Goal: Task Accomplishment & Management: Manage account settings

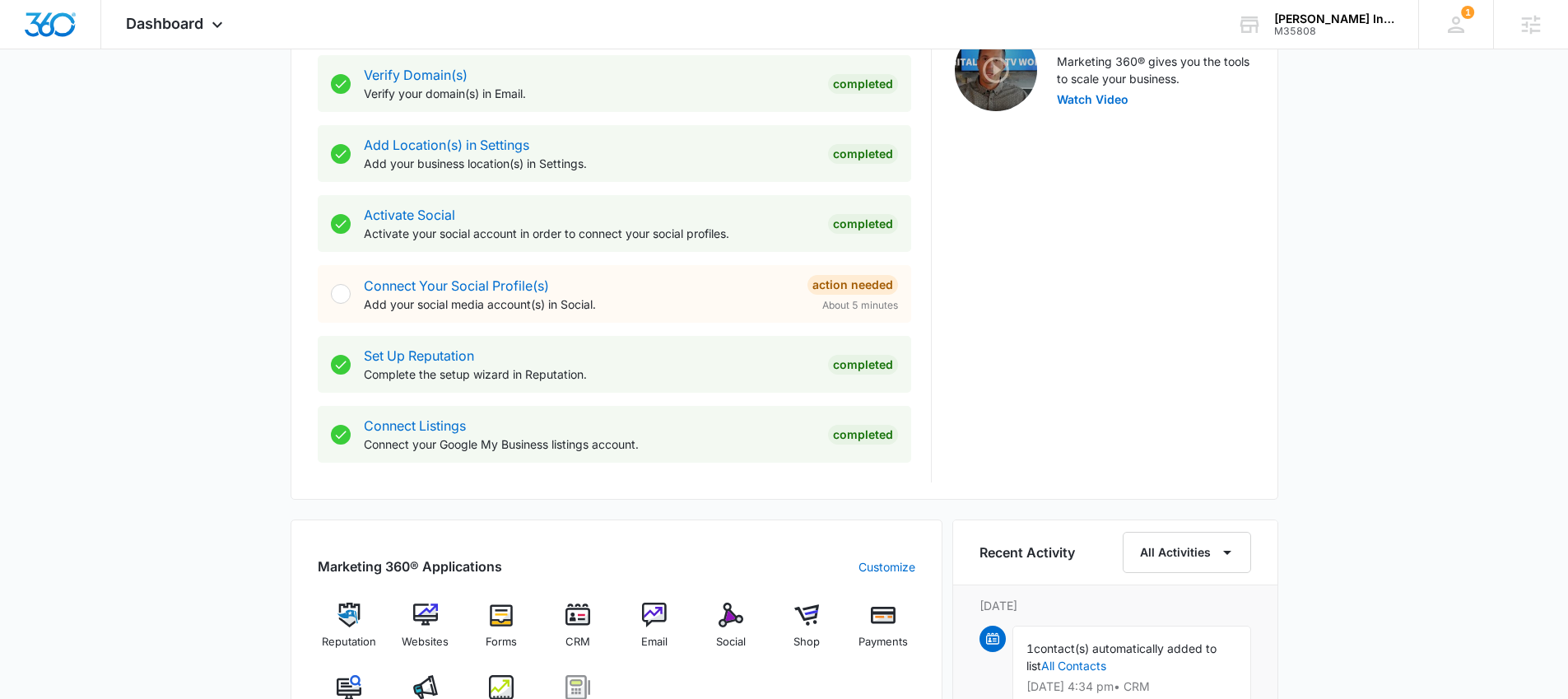
scroll to position [658, 0]
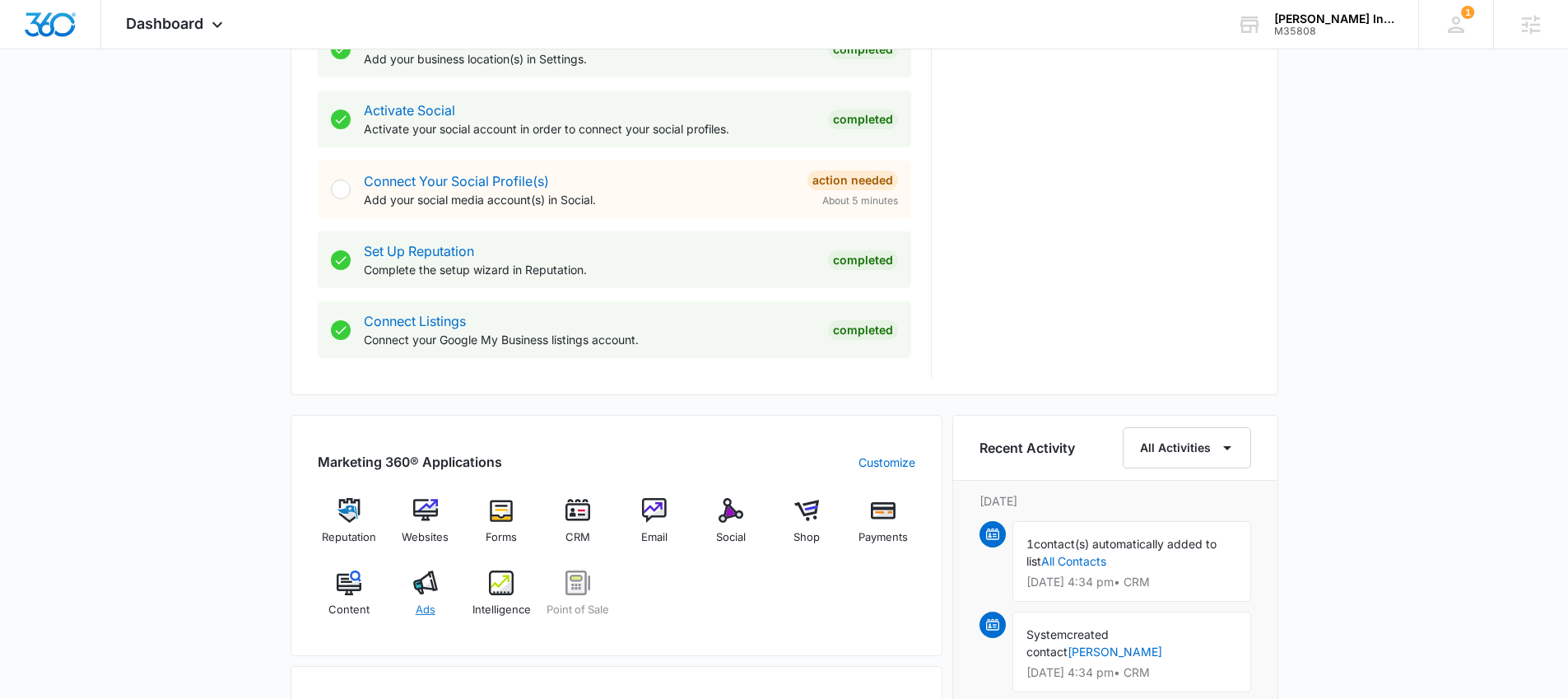
click at [413, 587] on img at bounding box center [426, 583] width 25 height 25
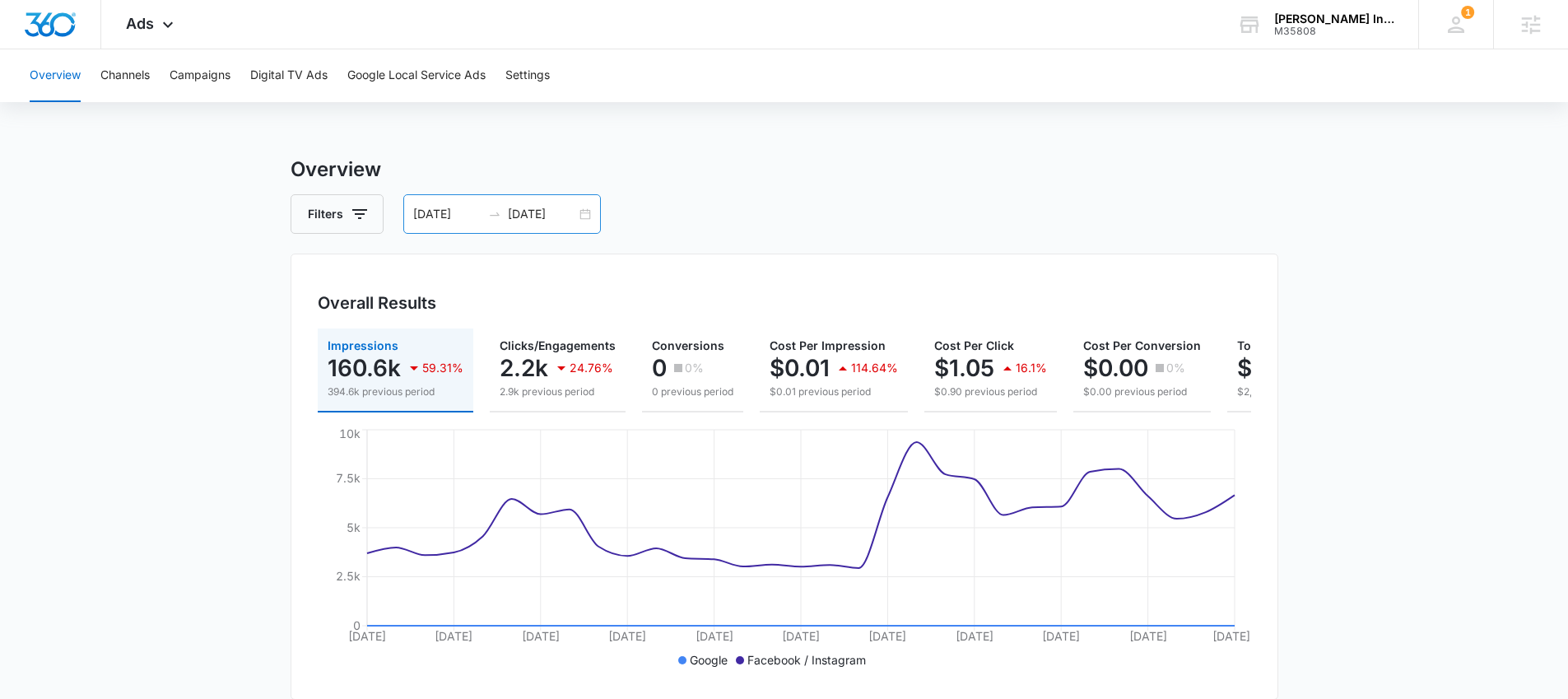
click at [583, 203] on div "07/29/2025 08/28/2025" at bounding box center [502, 214] width 198 height 40
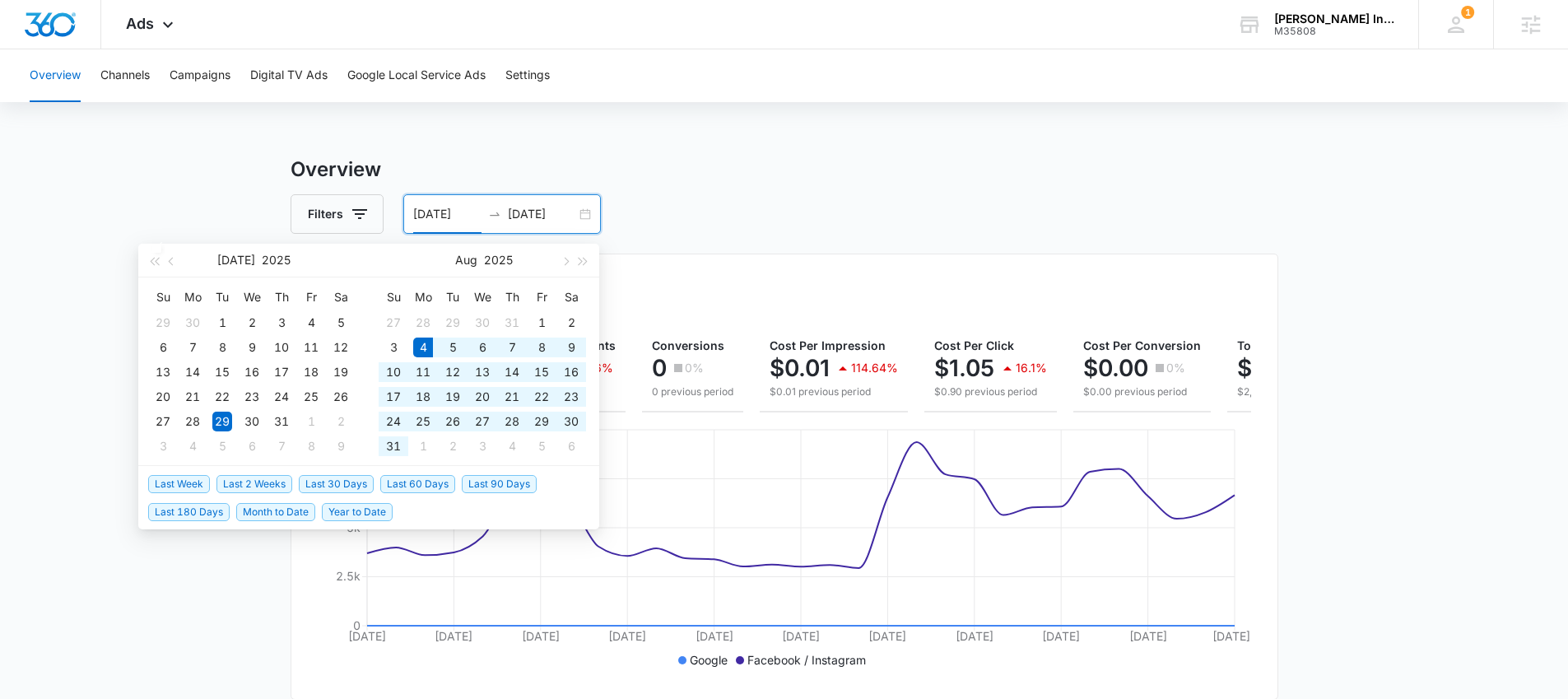
click at [328, 476] on span "Last 30 Days" at bounding box center [336, 483] width 75 height 18
type input "08/04/2025"
type input "09/03/2025"
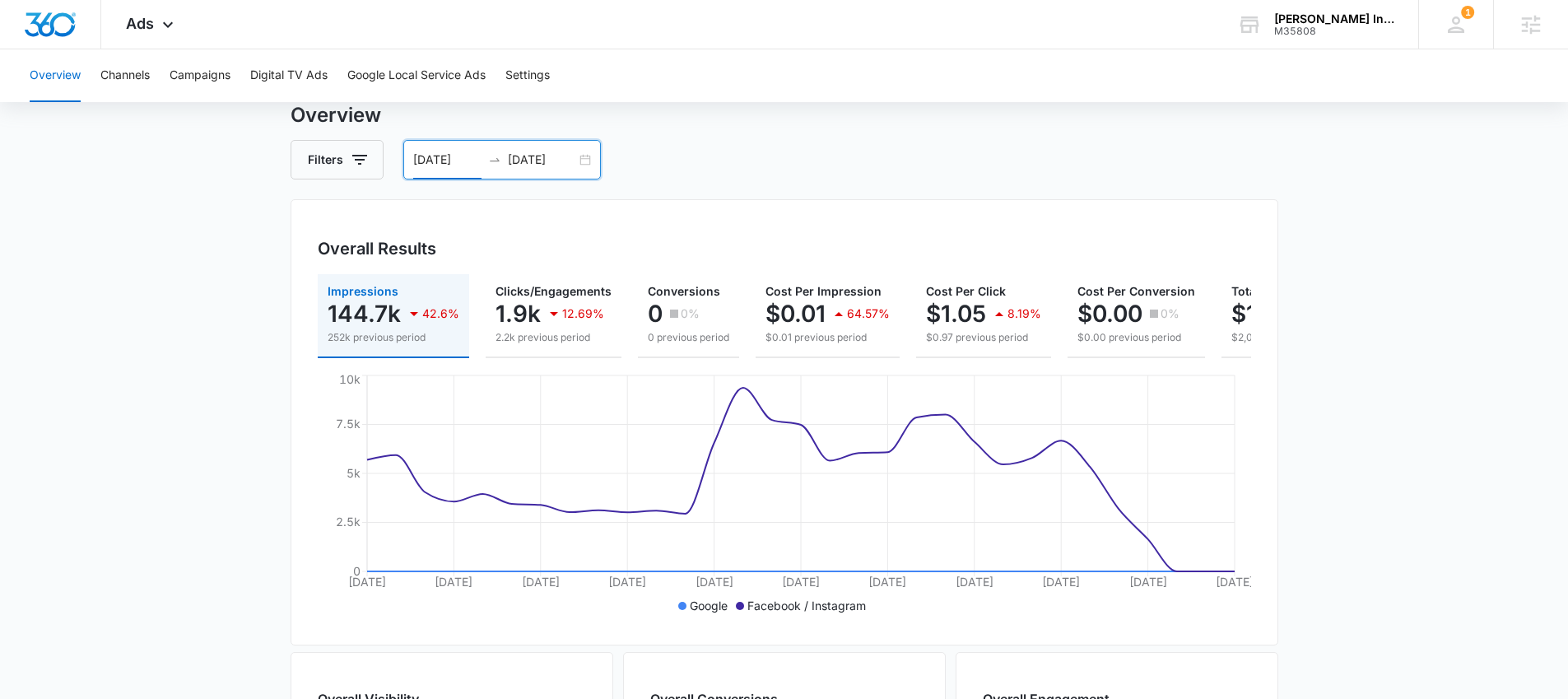
scroll to position [147, 0]
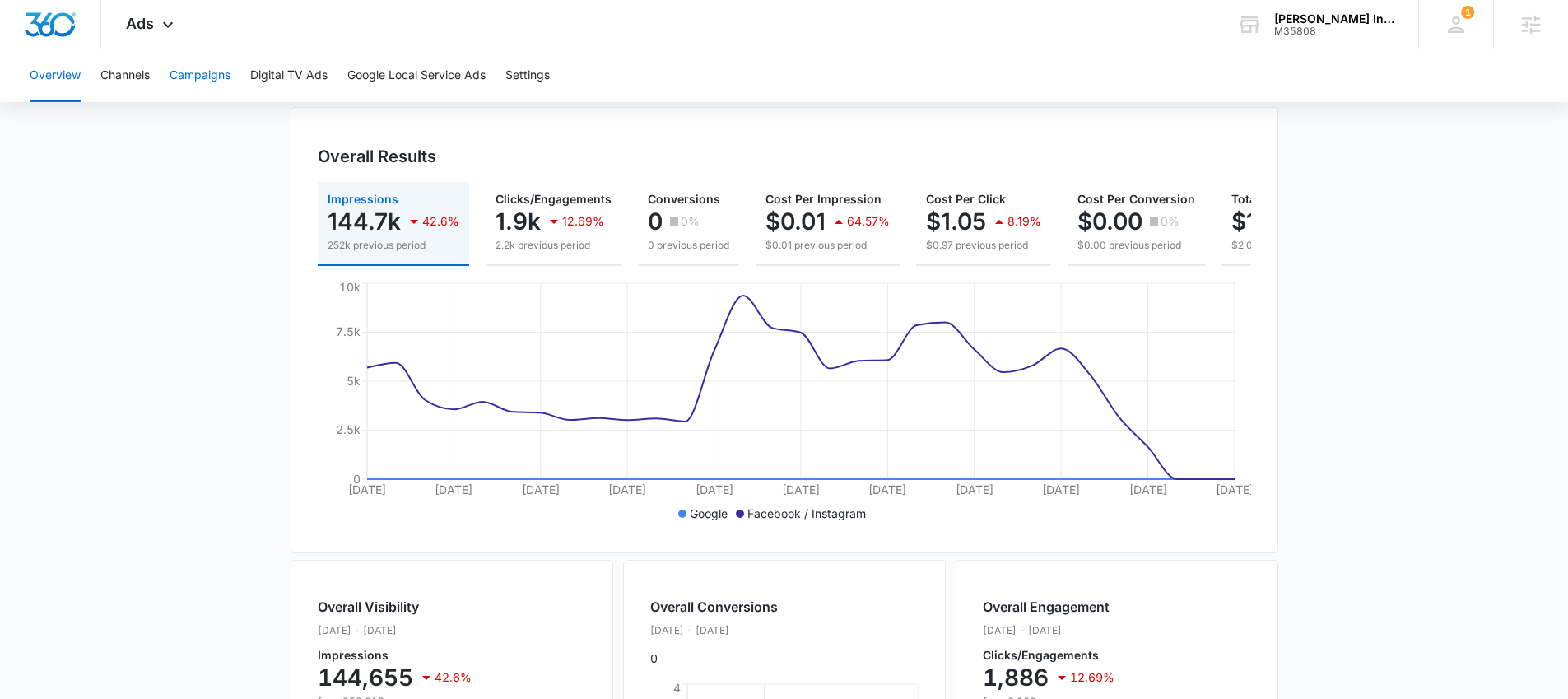
click at [216, 82] on button "Campaigns" at bounding box center [200, 76] width 61 height 53
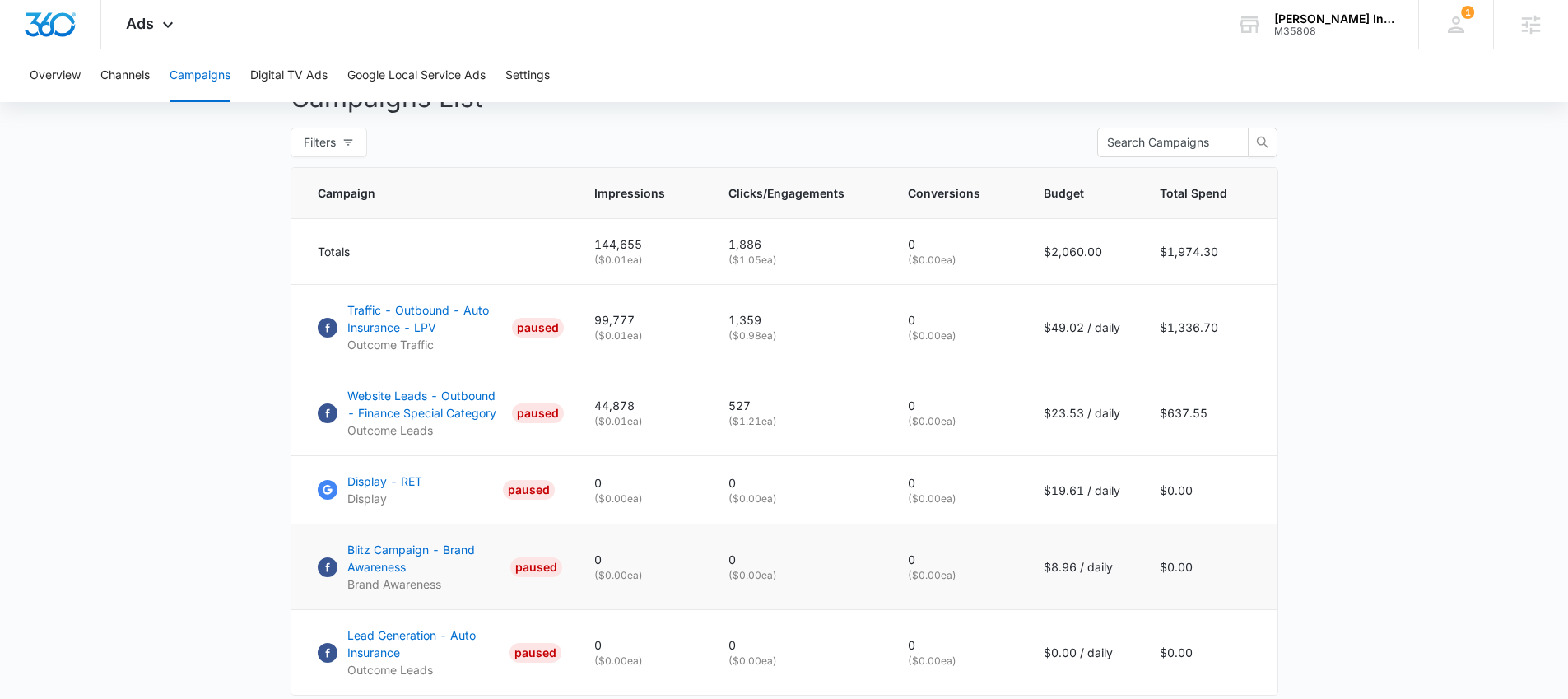
scroll to position [761, 0]
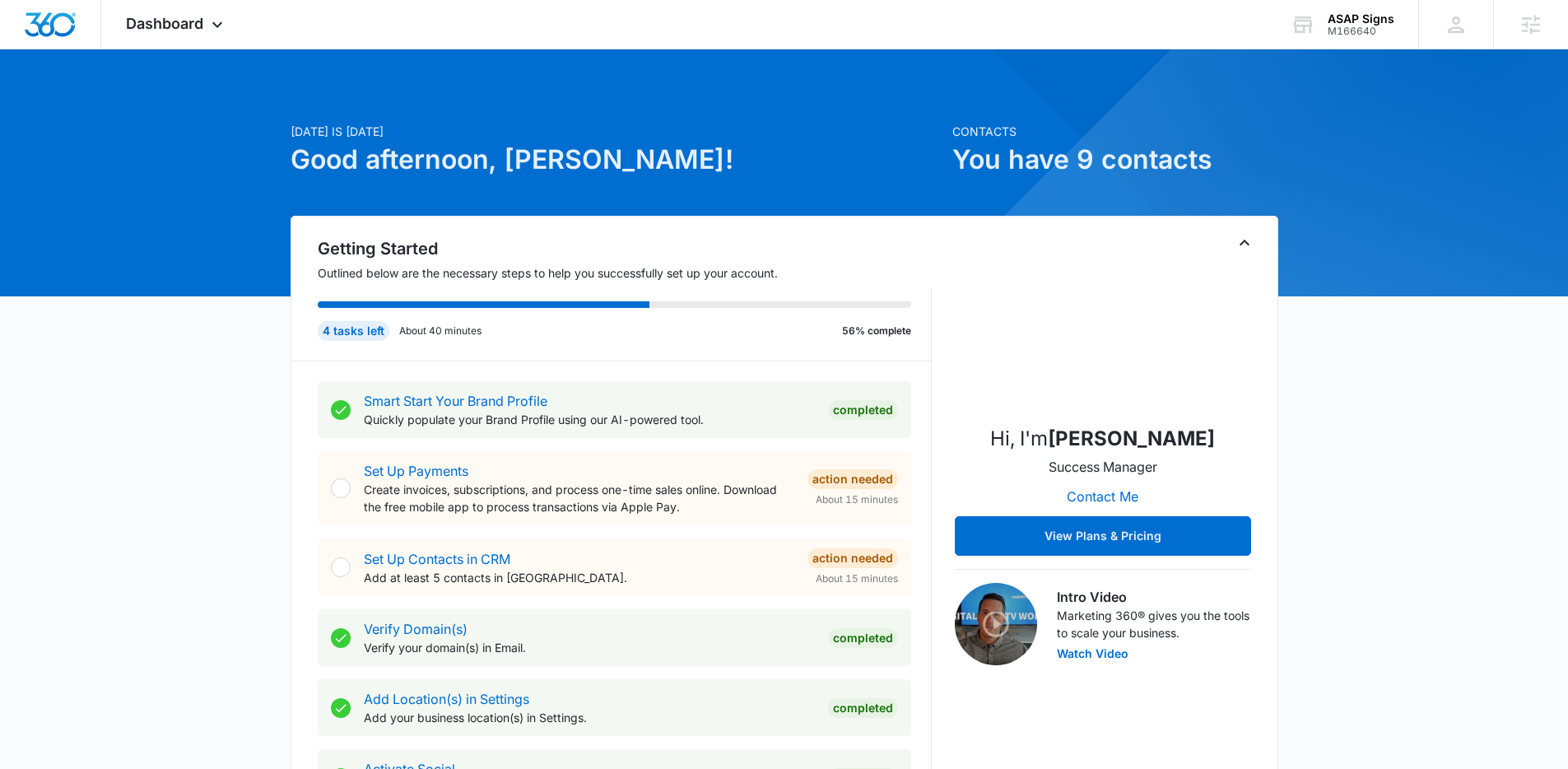
scroll to position [766, 0]
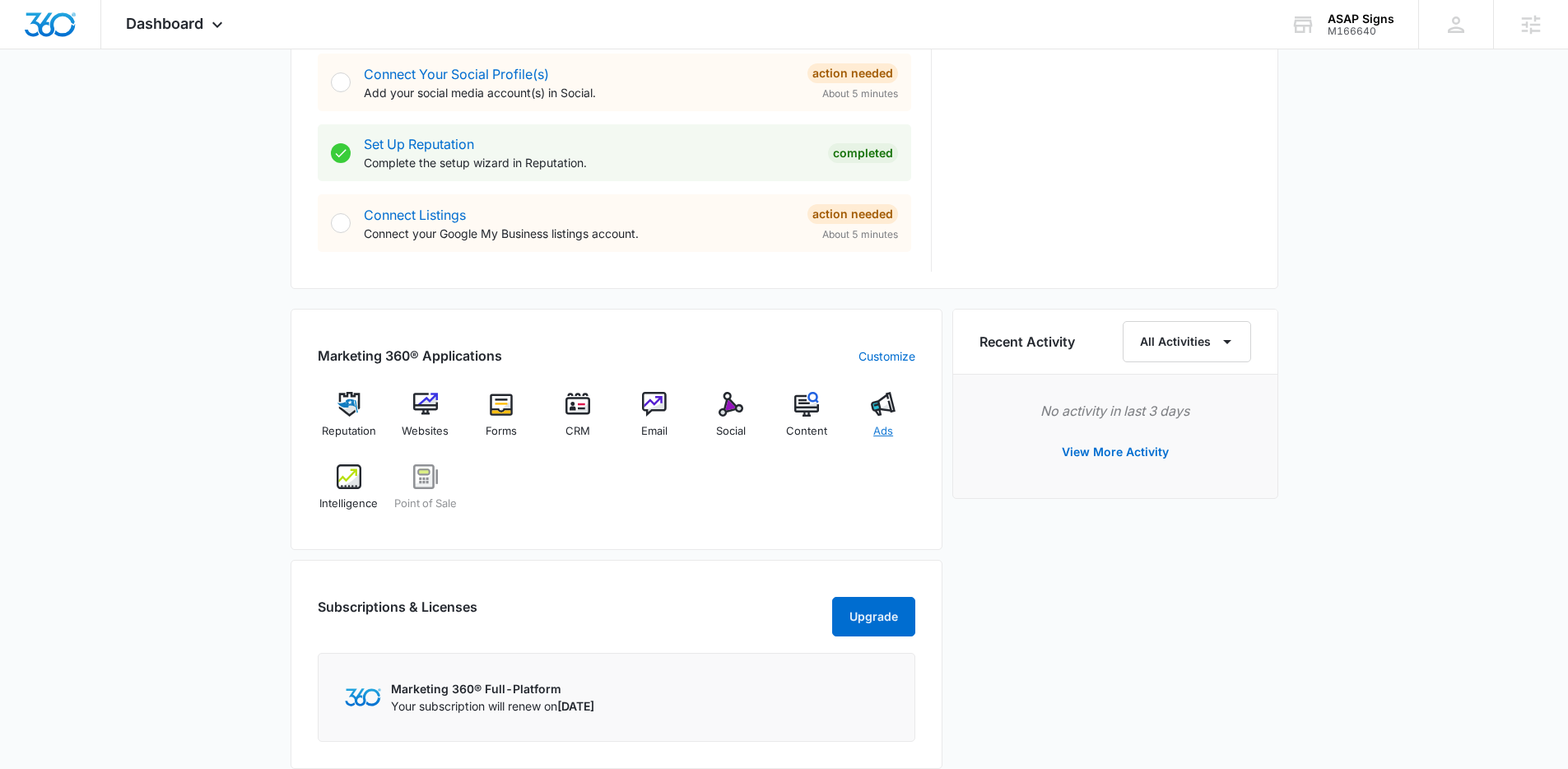
click at [887, 394] on img at bounding box center [883, 404] width 25 height 25
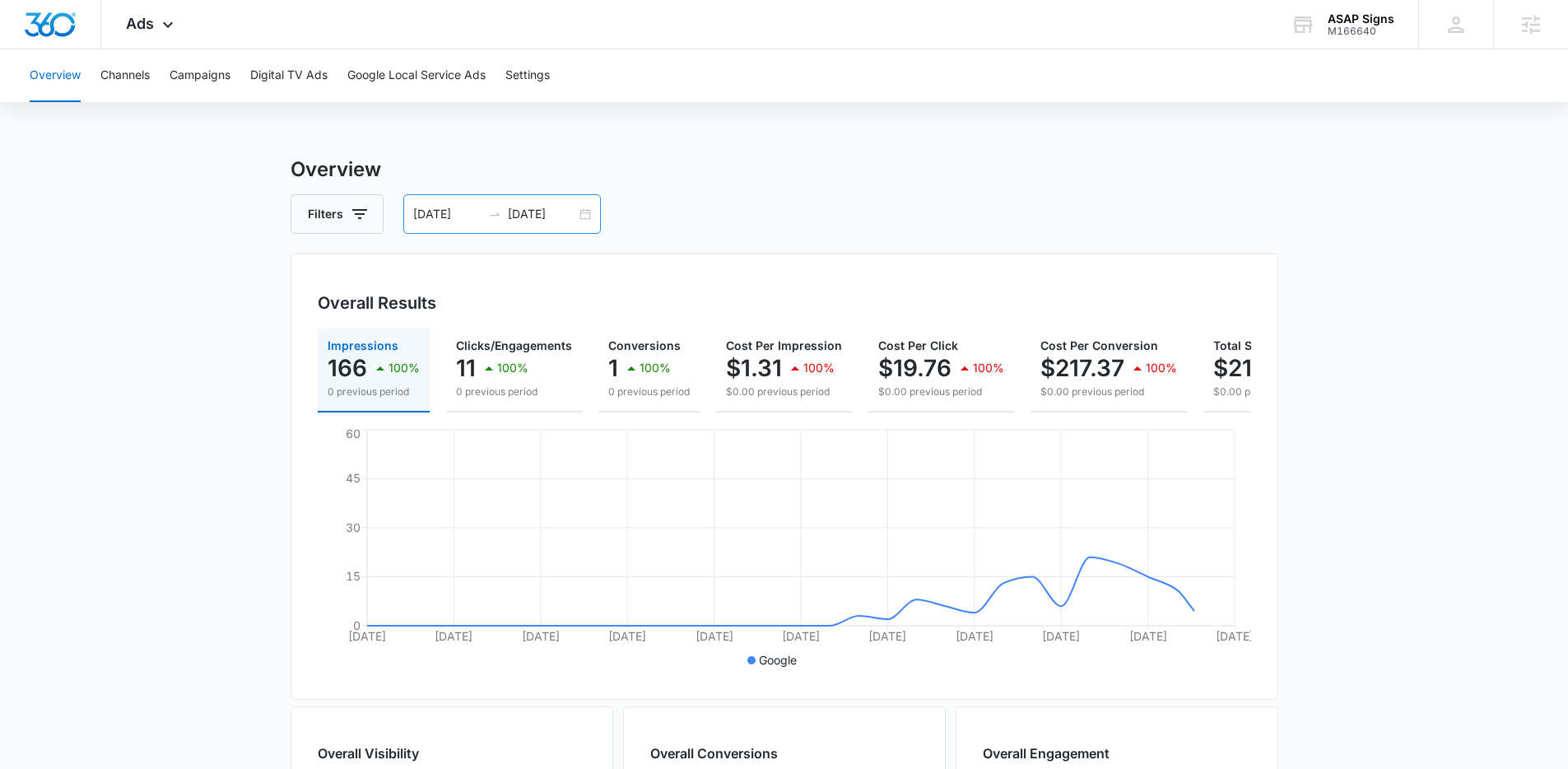
click at [581, 218] on div "08/03/2025 09/02/2025" at bounding box center [502, 214] width 198 height 40
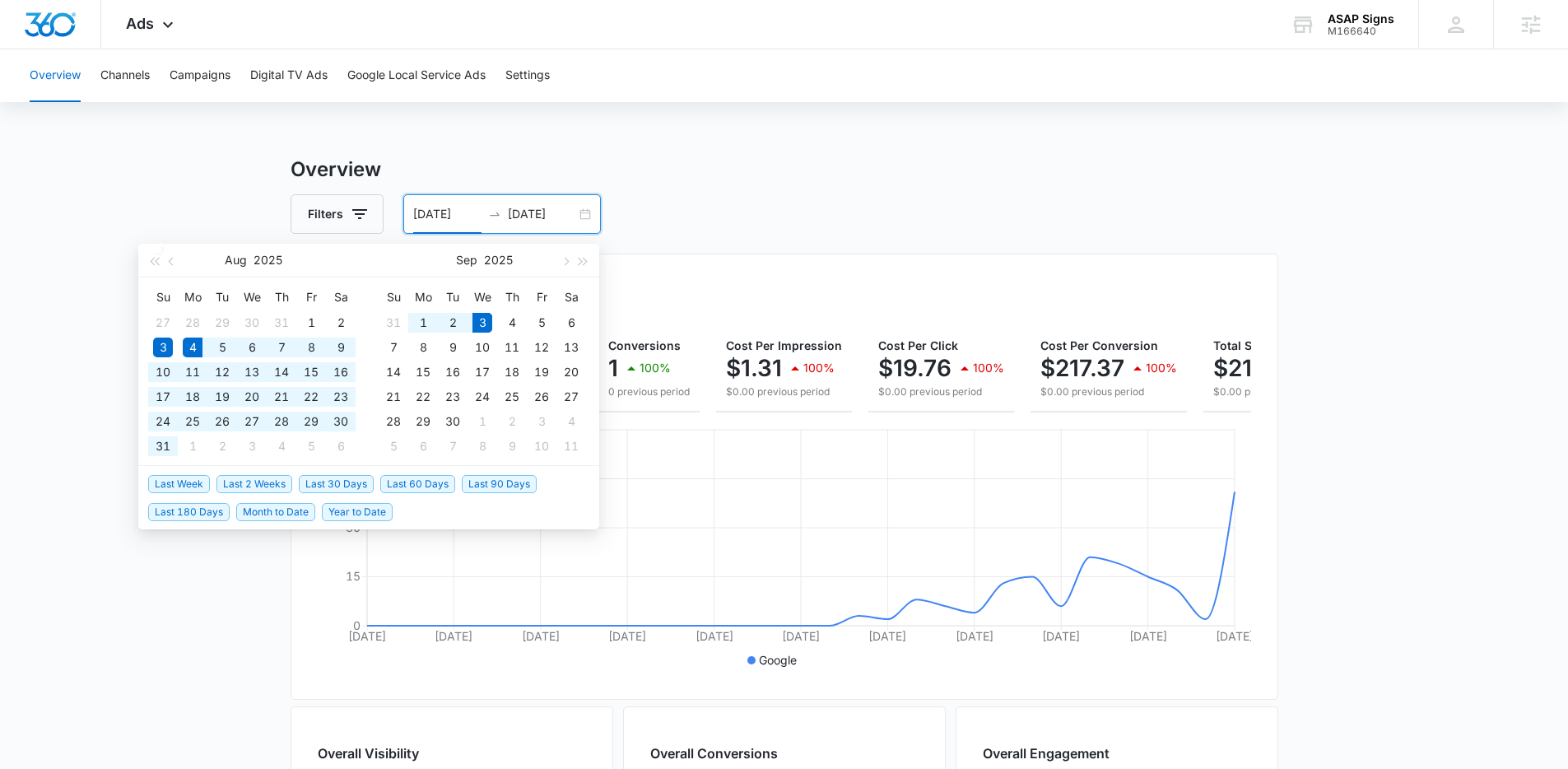
click at [347, 477] on span "Last 30 Days" at bounding box center [336, 483] width 75 height 18
type input "08/04/2025"
type input "09/03/2025"
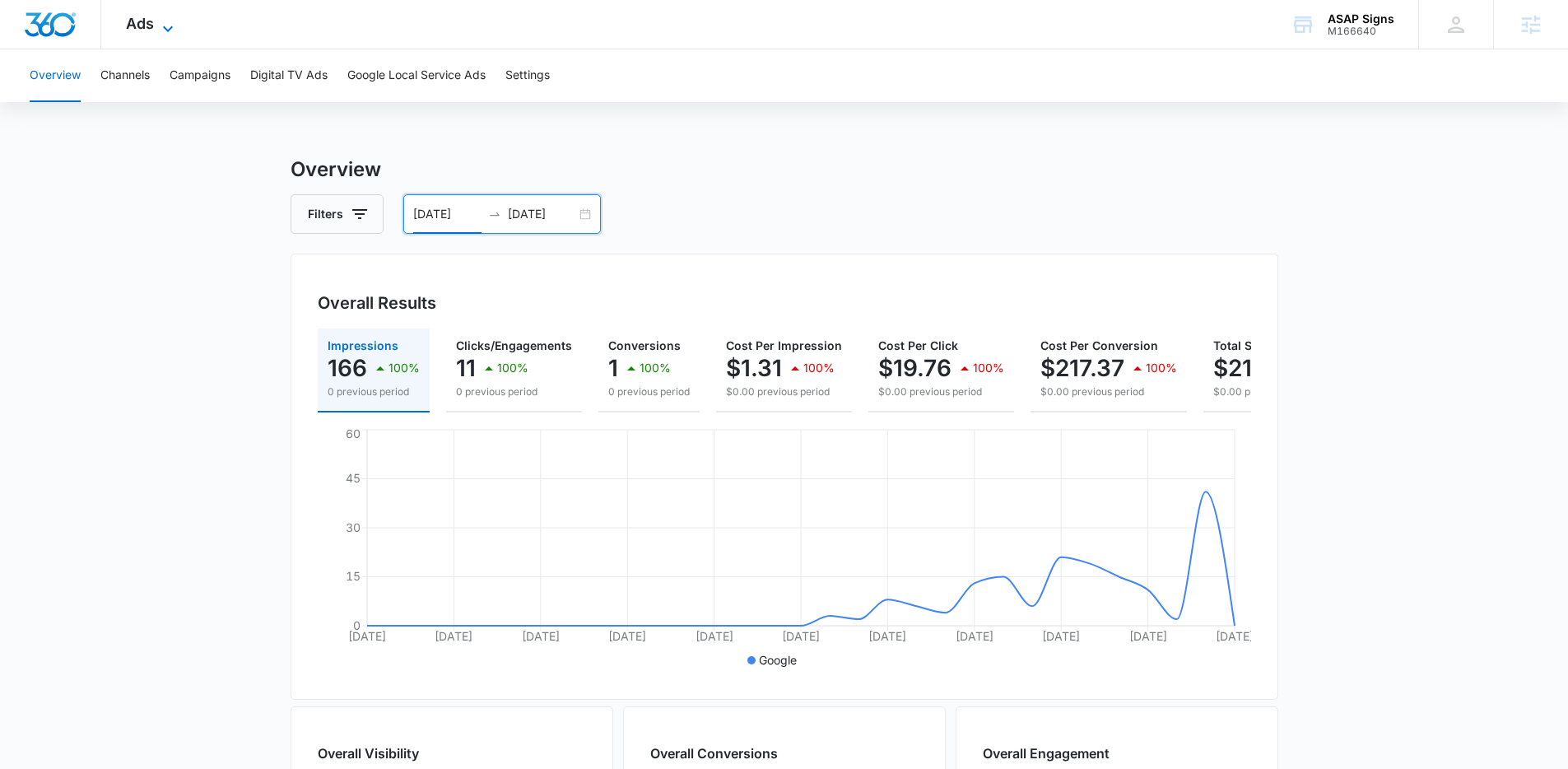
click at [163, 25] on icon at bounding box center [167, 28] width 20 height 20
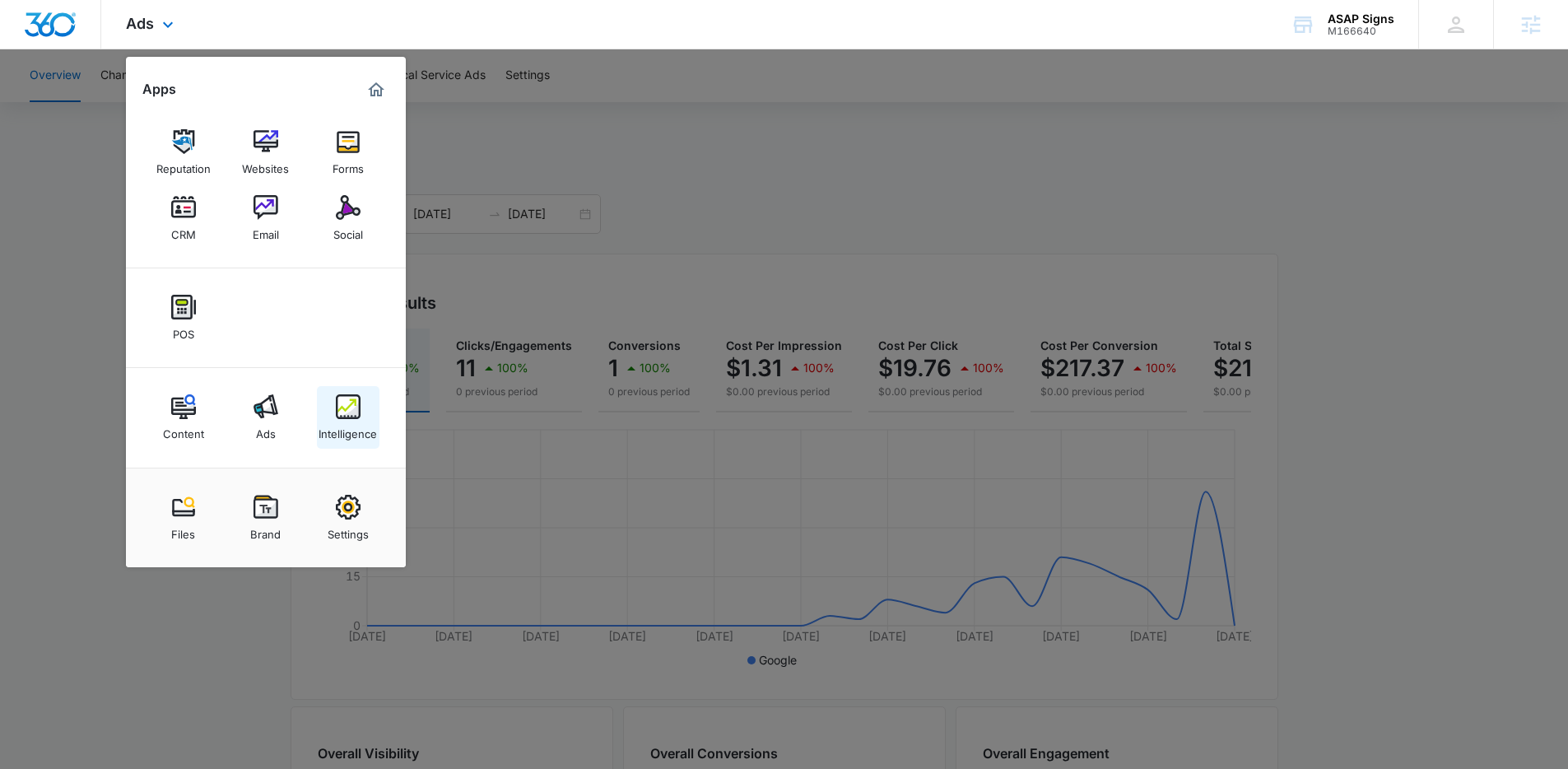
click at [339, 434] on div "Intelligence" at bounding box center [348, 429] width 59 height 22
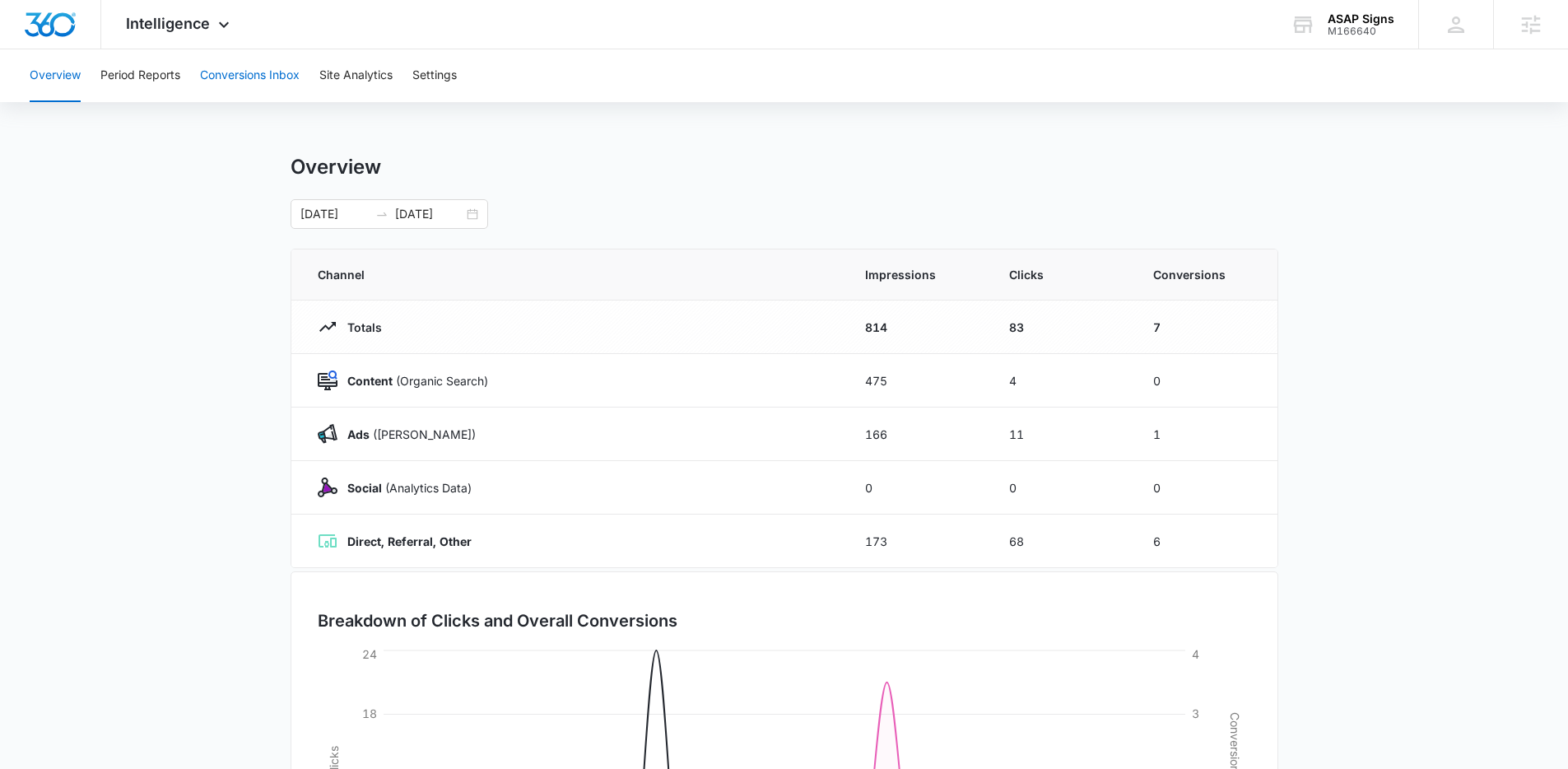
click at [233, 85] on button "Conversions Inbox" at bounding box center [250, 76] width 99 height 53
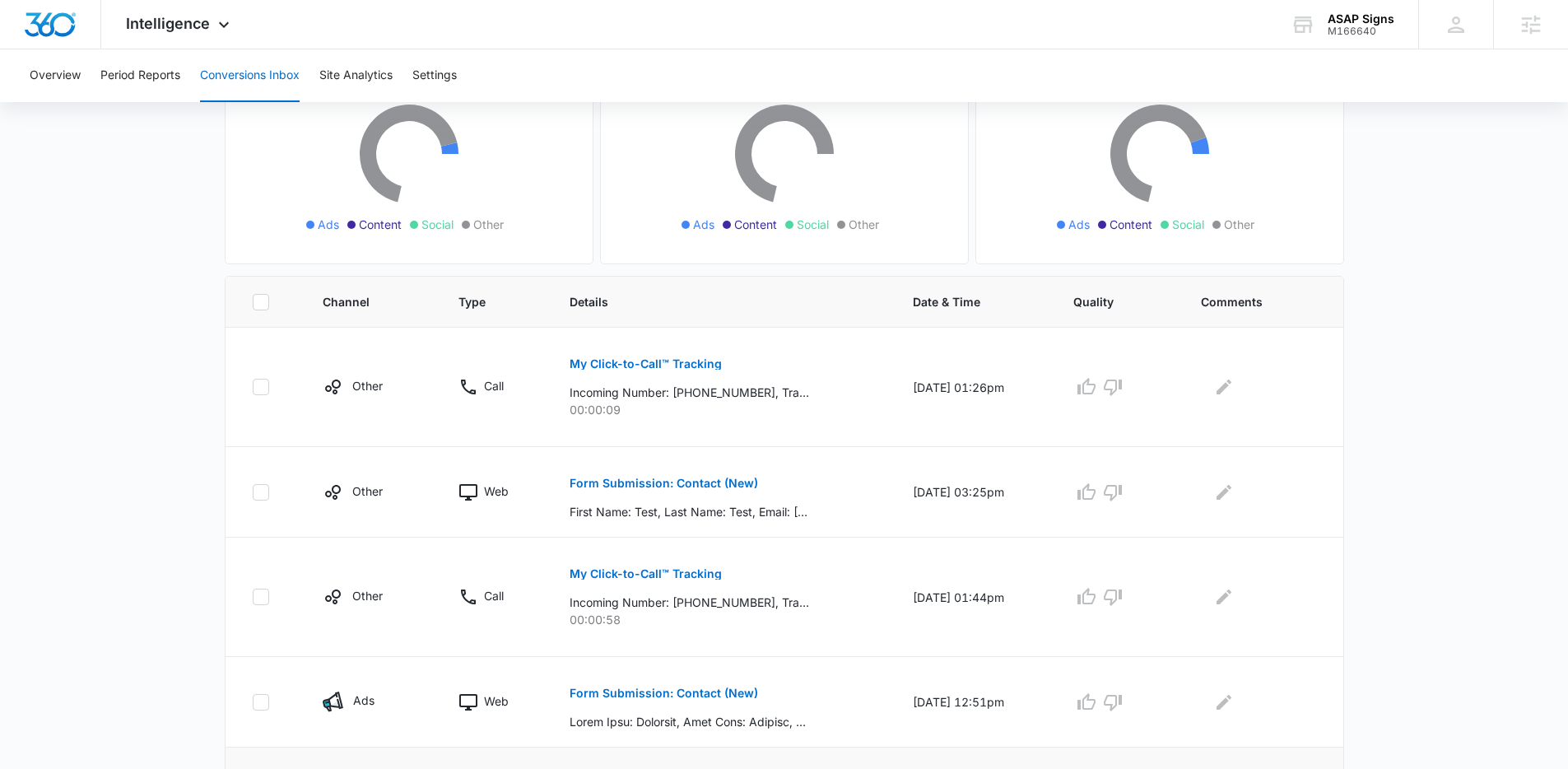
scroll to position [497, 0]
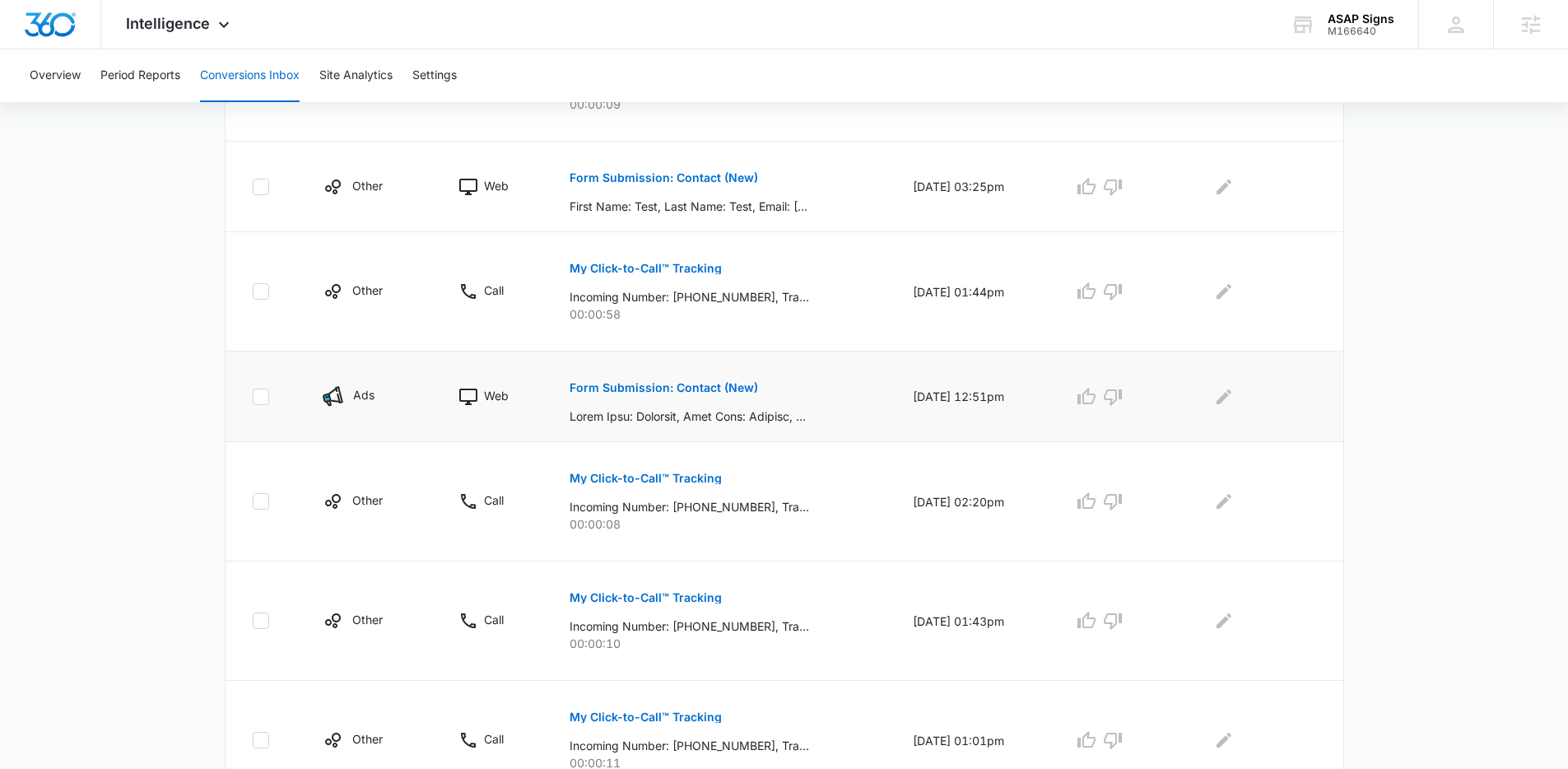
click at [626, 376] on button "Form Submission: Contact (New)" at bounding box center [663, 388] width 188 height 40
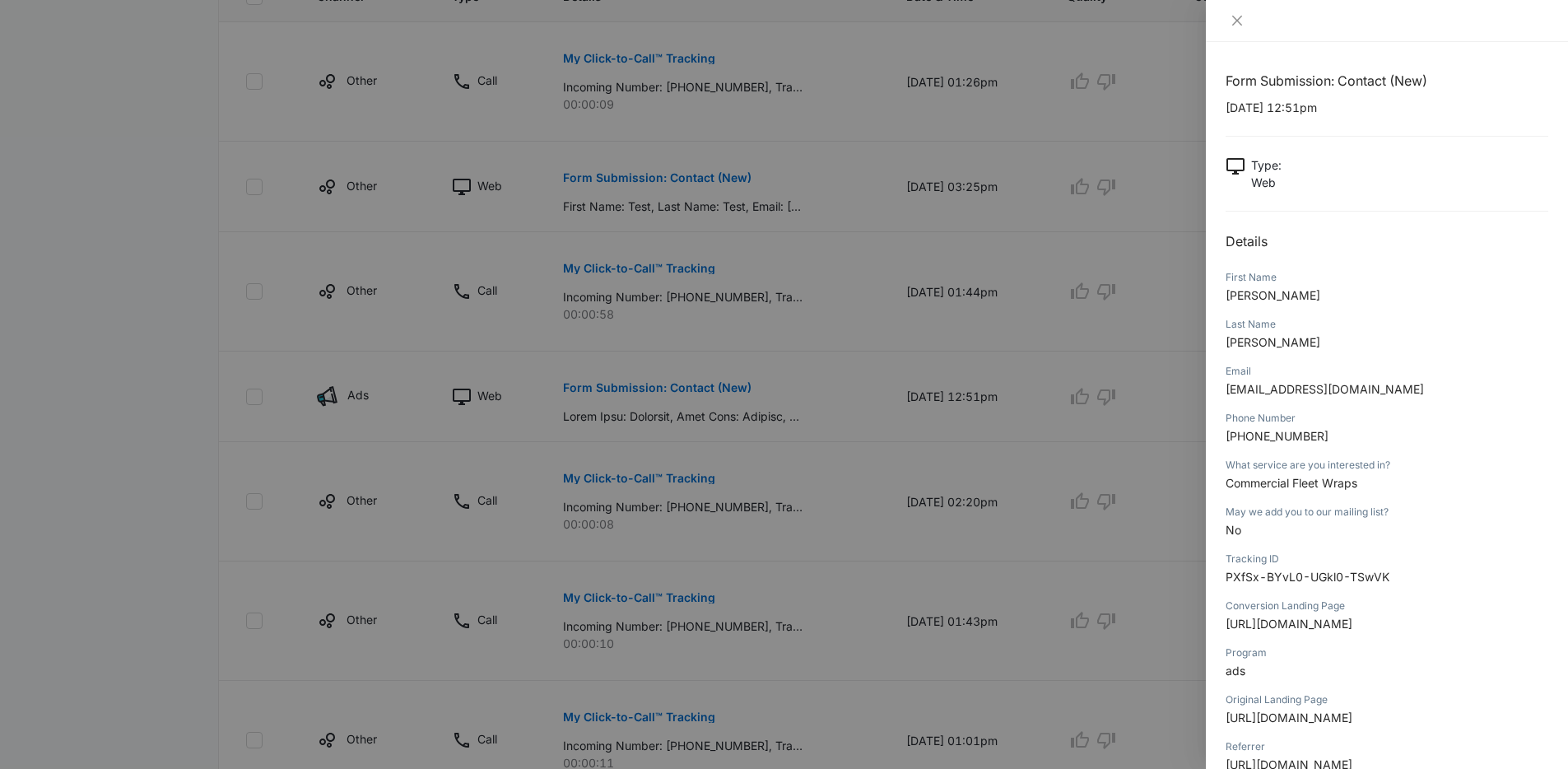
click at [841, 334] on div at bounding box center [784, 384] width 1568 height 769
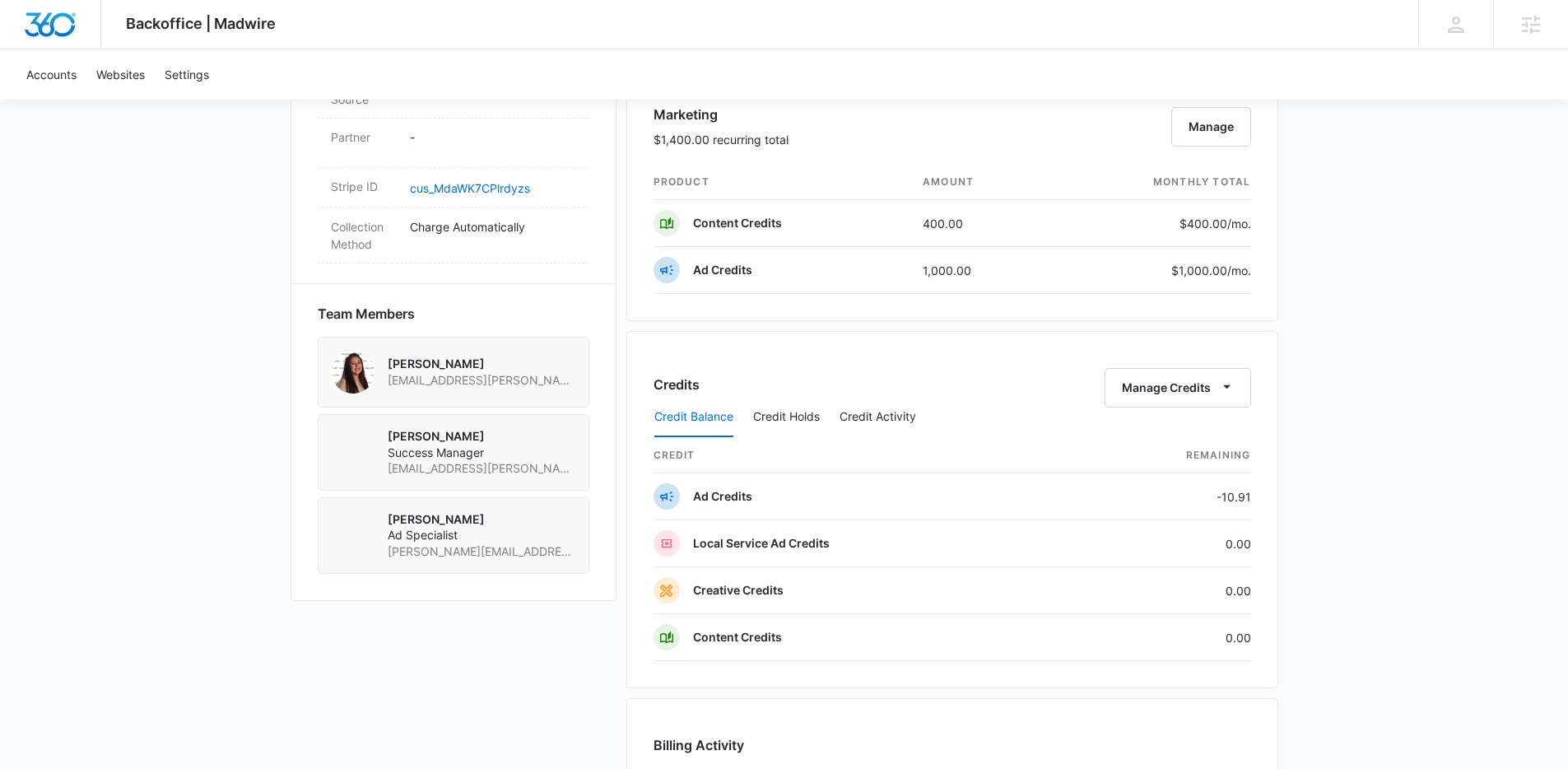
scroll to position [976, 0]
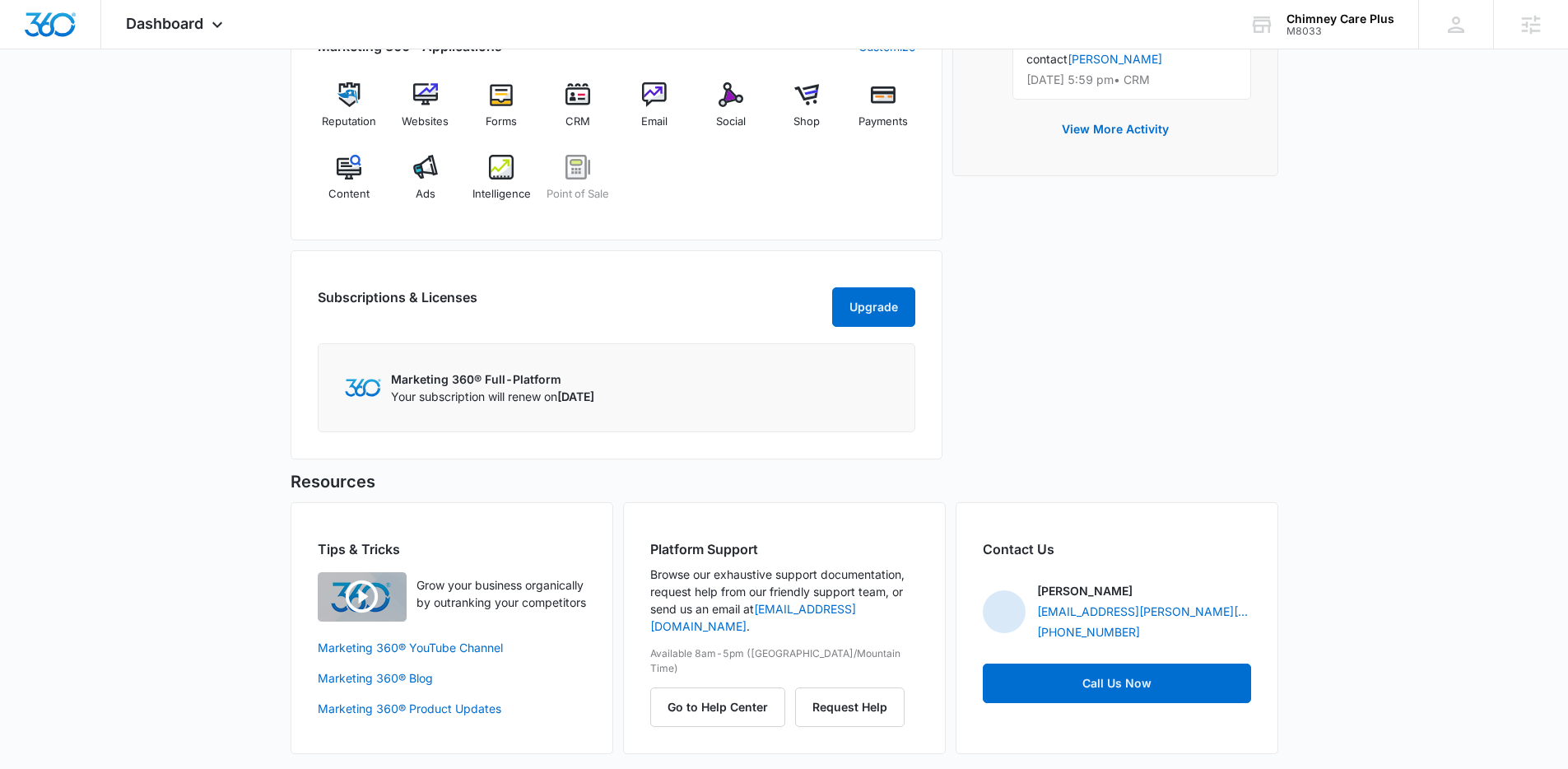
scroll to position [680, 0]
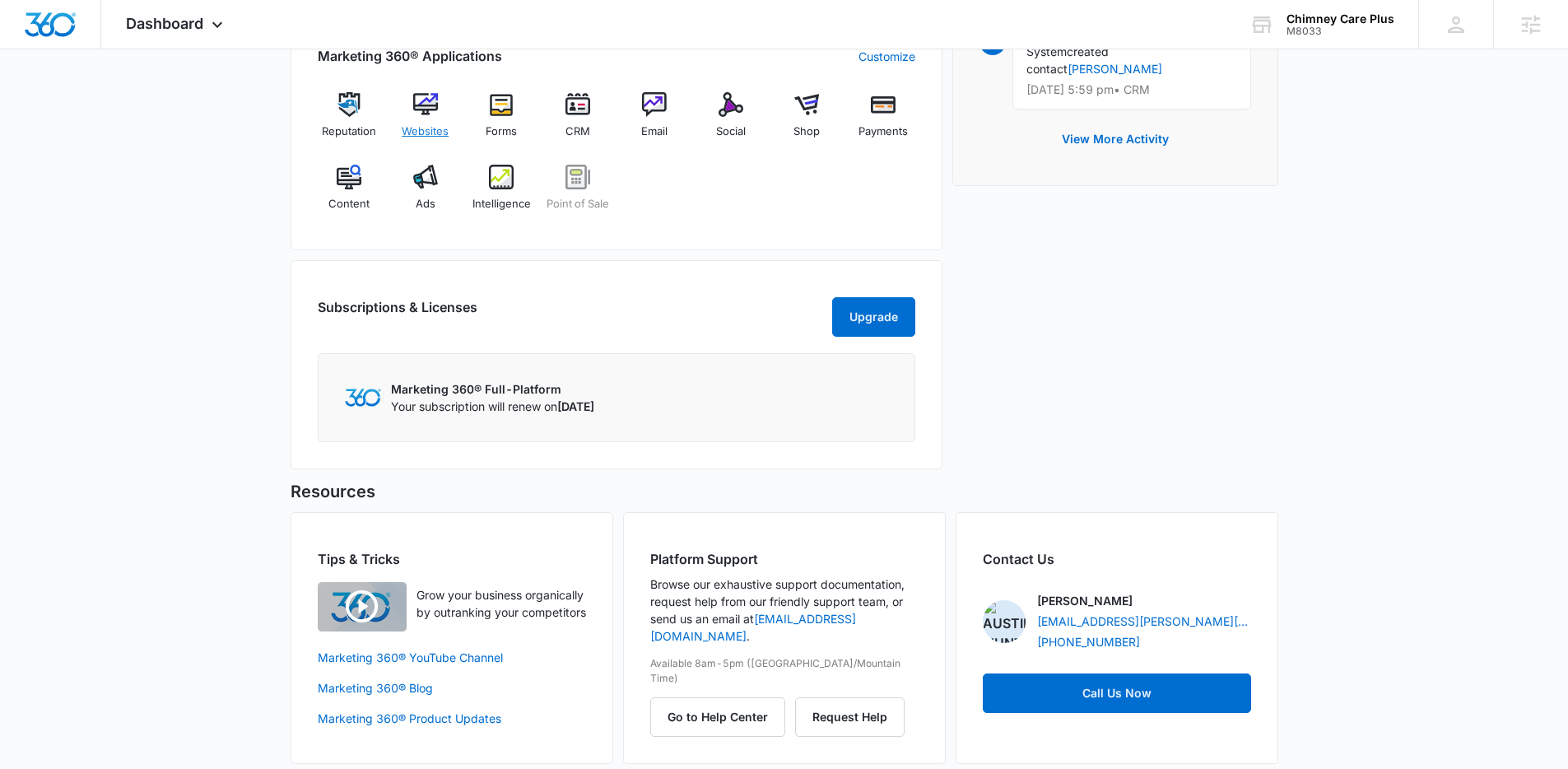
click at [429, 112] on img at bounding box center [426, 105] width 25 height 25
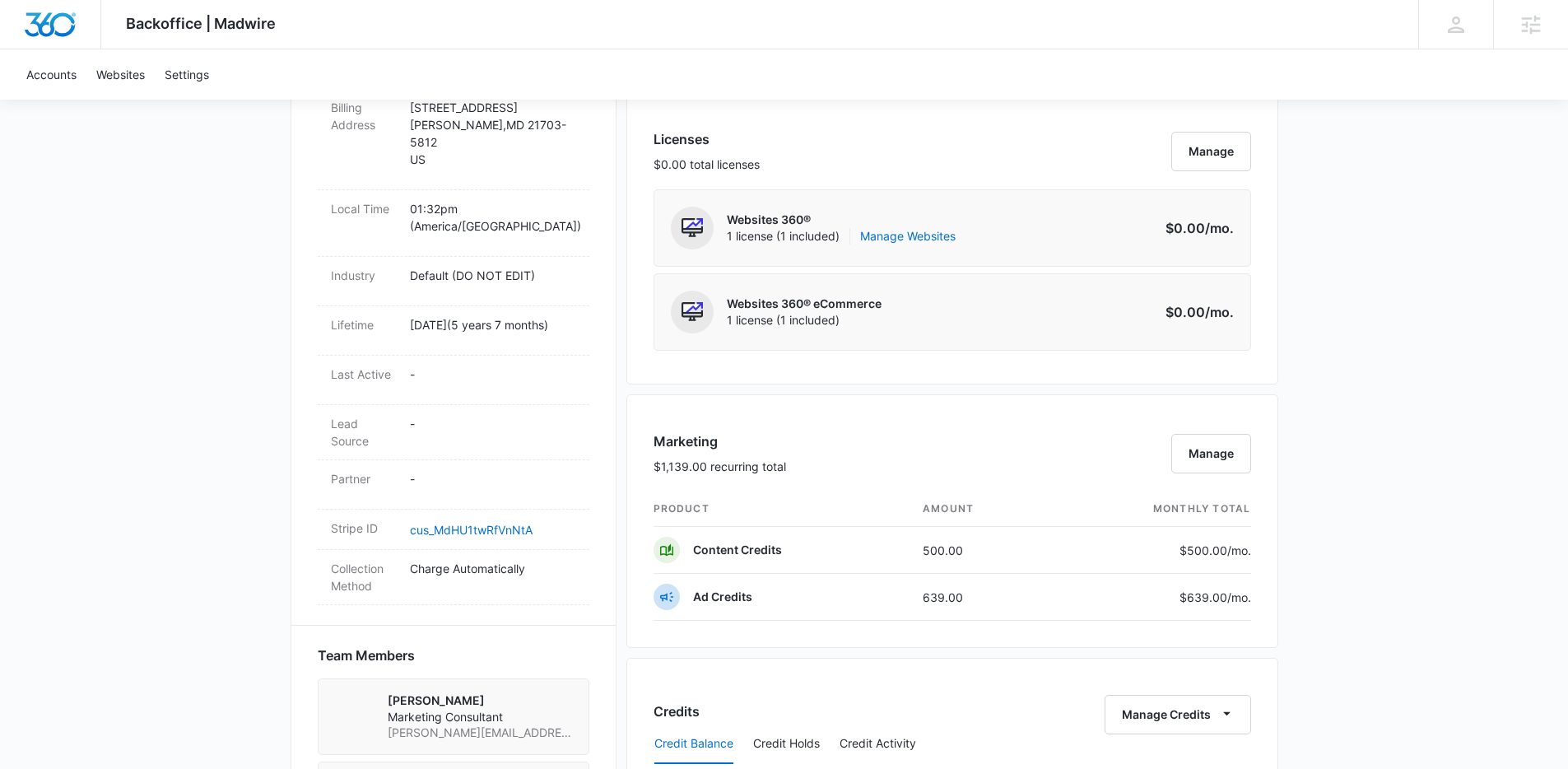
scroll to position [830, 0]
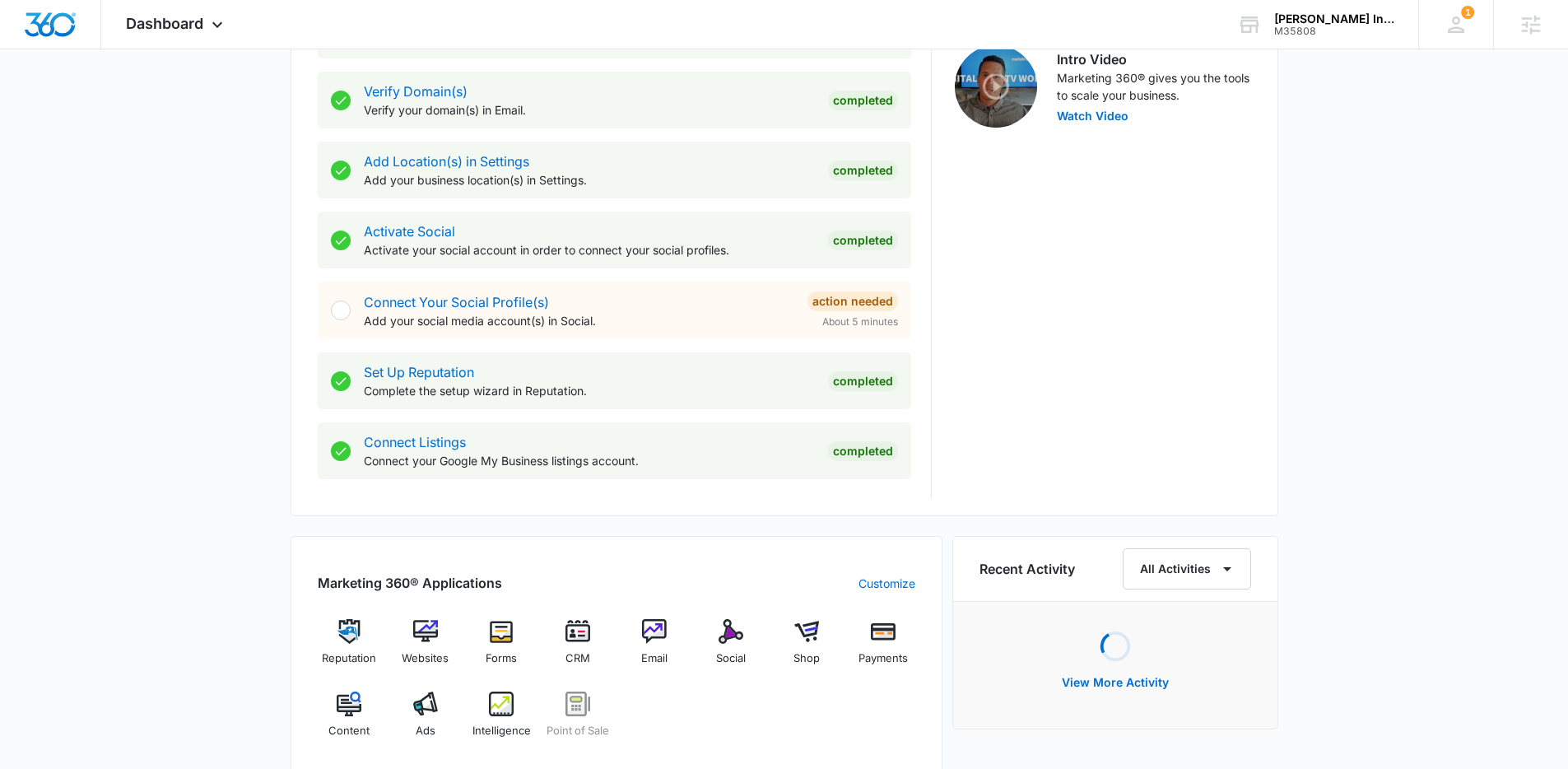
scroll to position [563, 0]
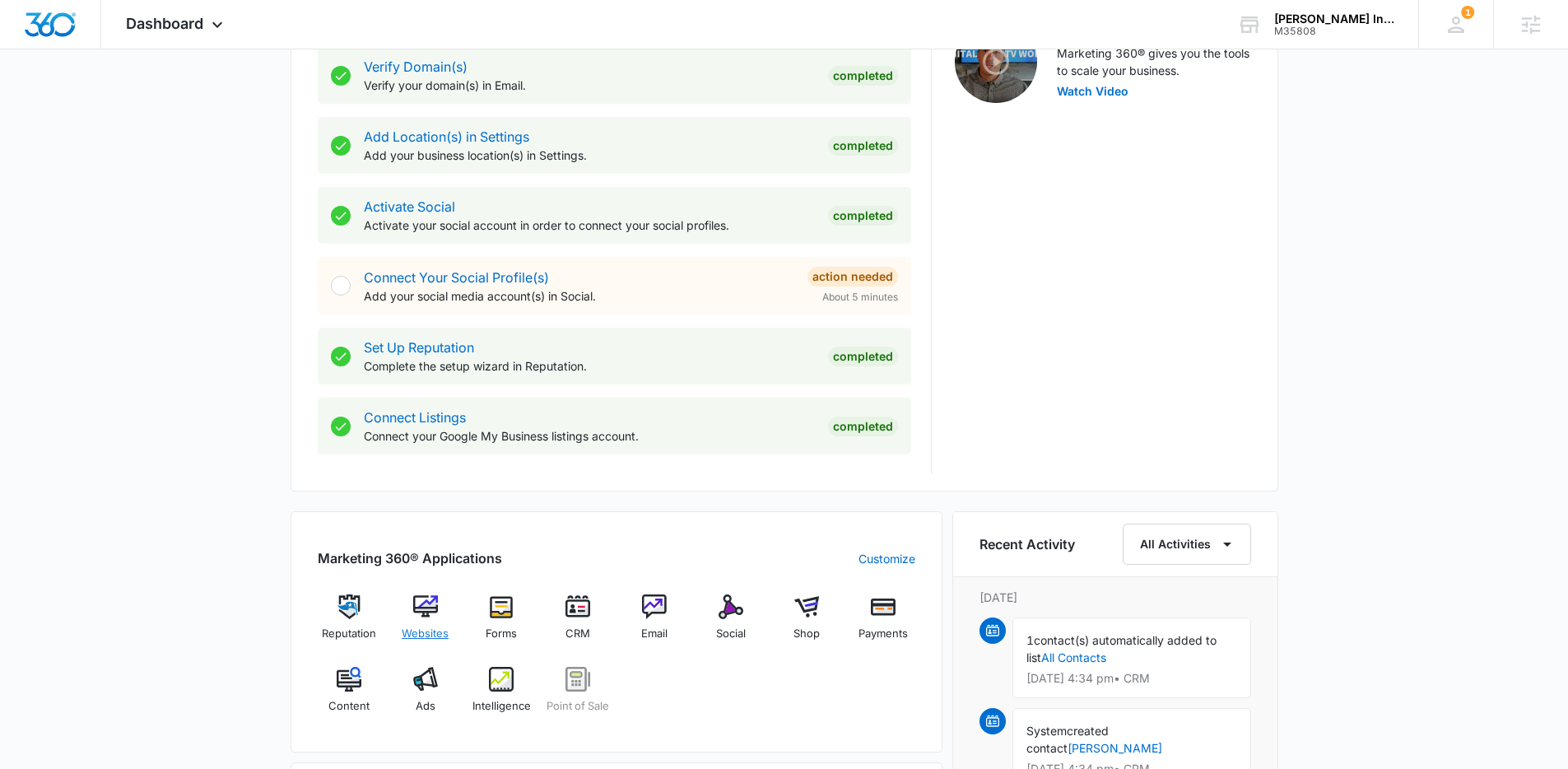
click at [421, 614] on img at bounding box center [426, 607] width 25 height 25
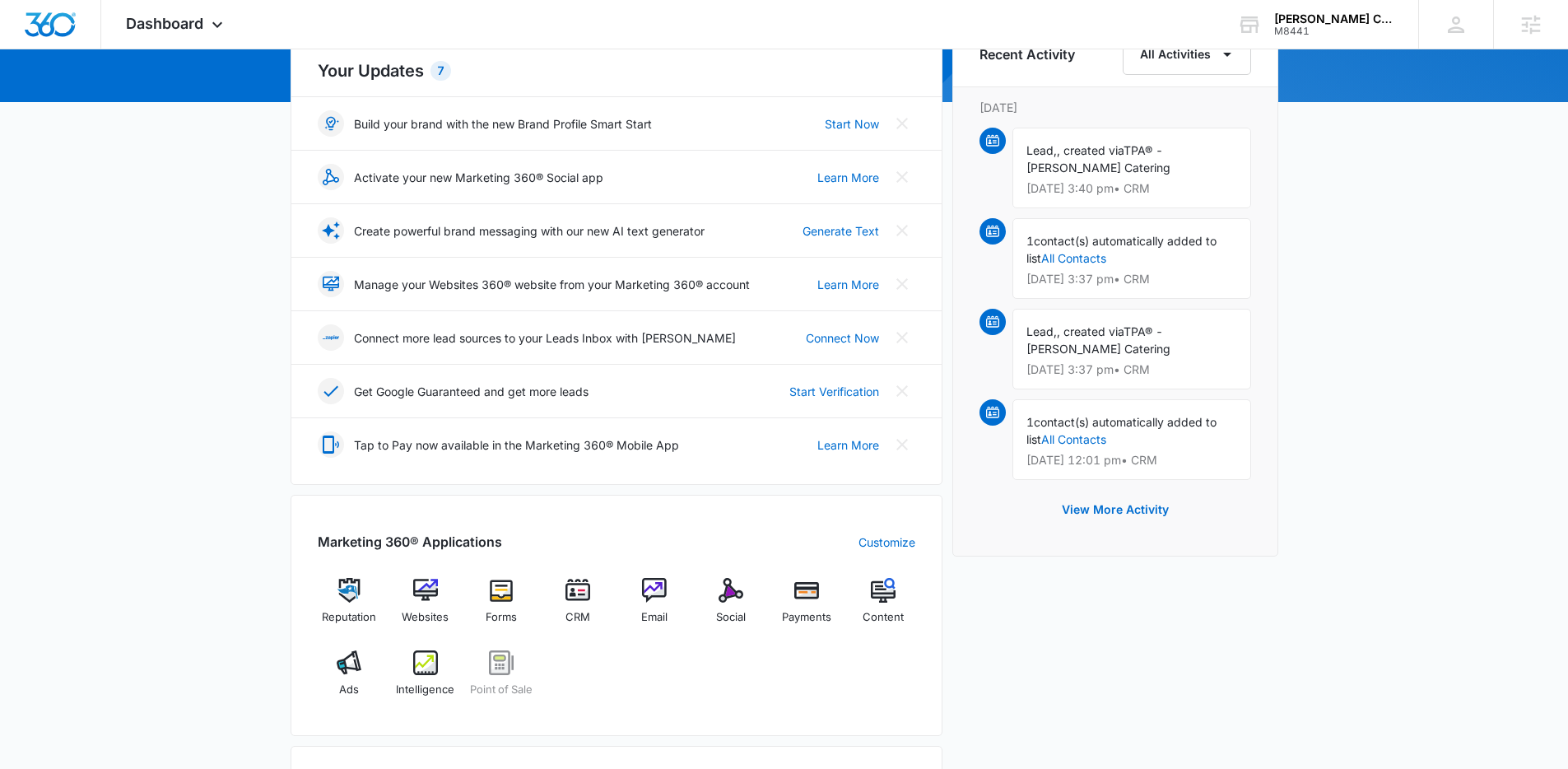
scroll to position [529, 0]
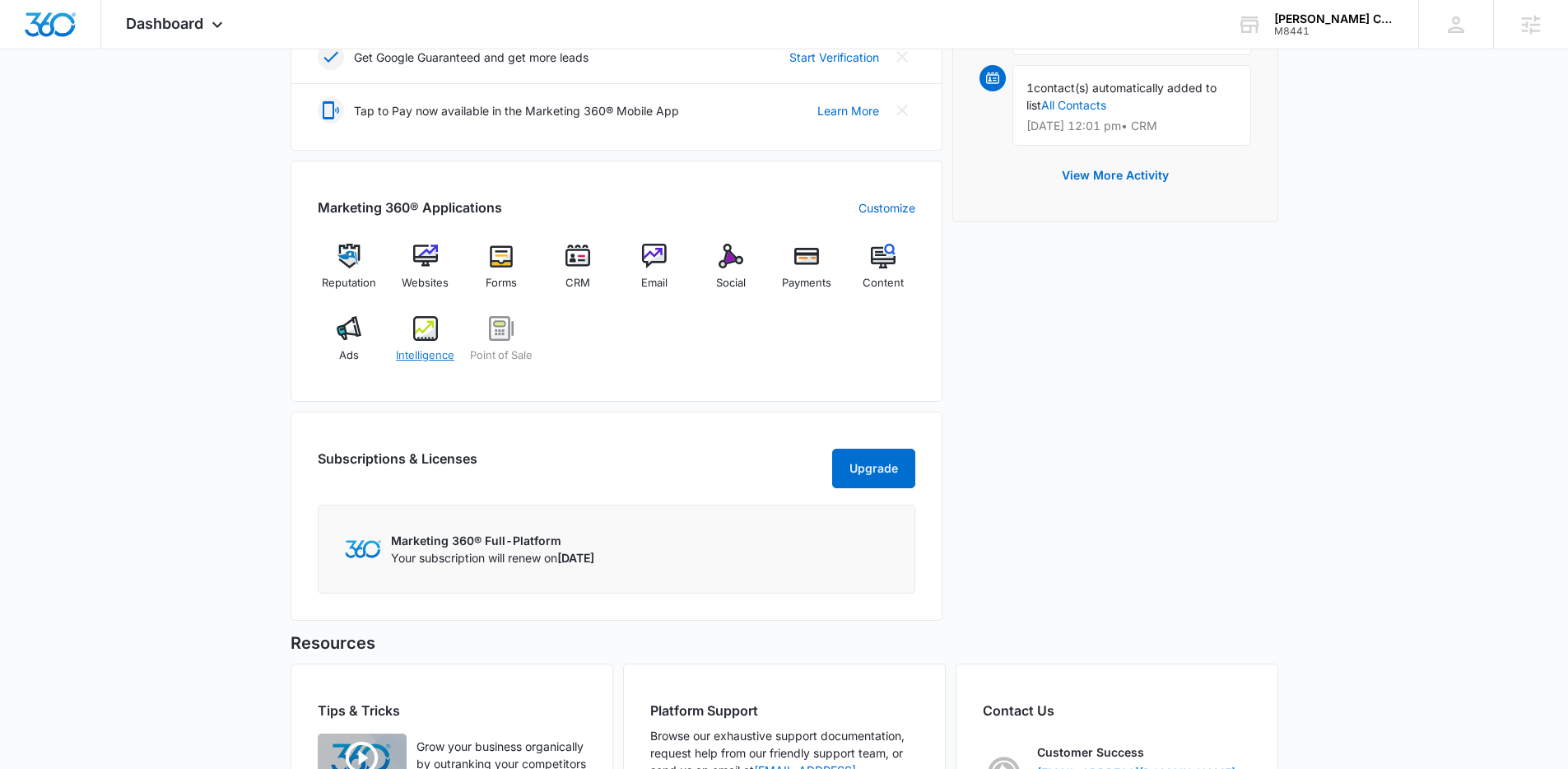
click at [420, 333] on img at bounding box center [426, 328] width 25 height 25
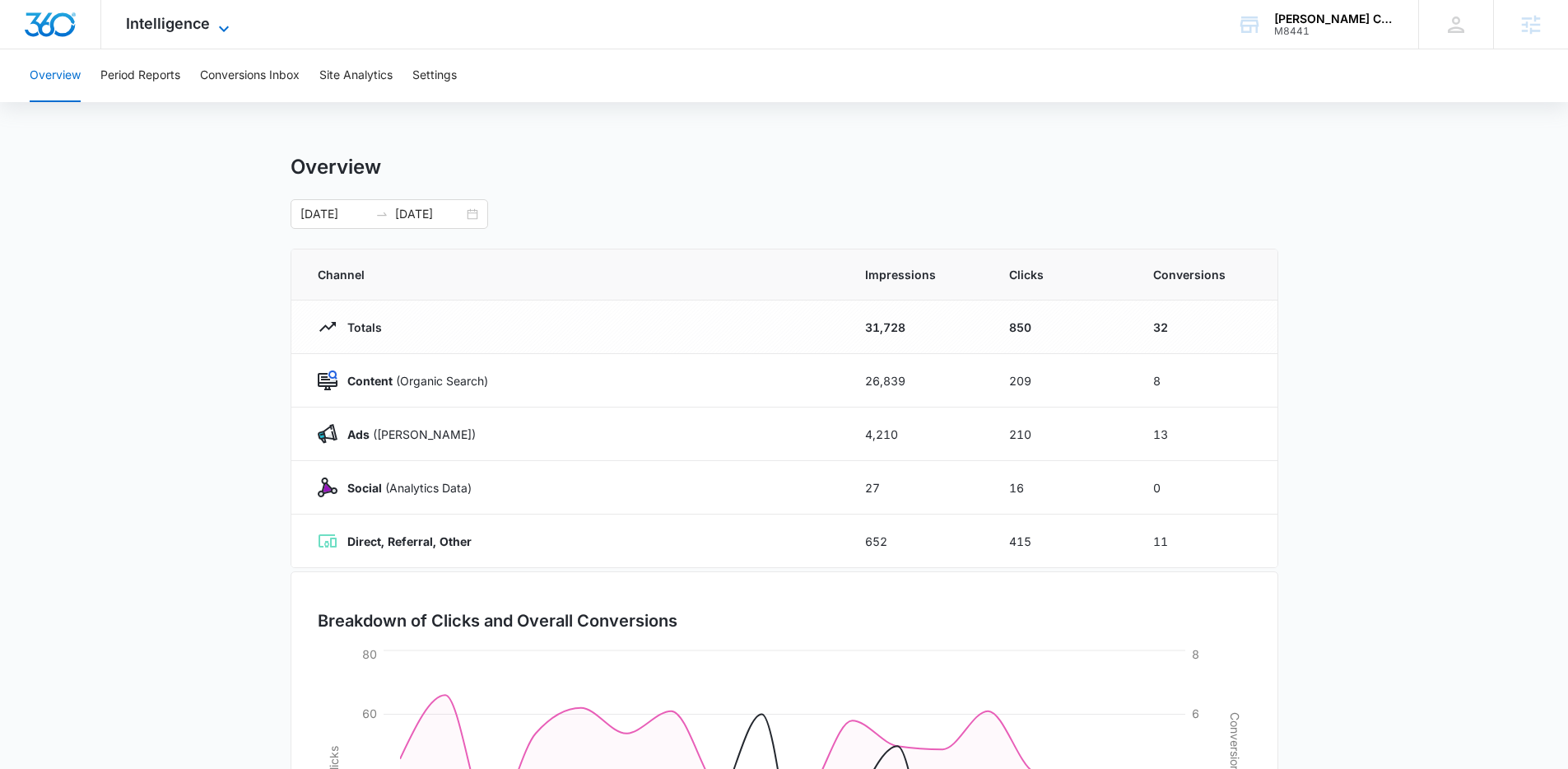
click at [228, 28] on icon at bounding box center [223, 28] width 20 height 20
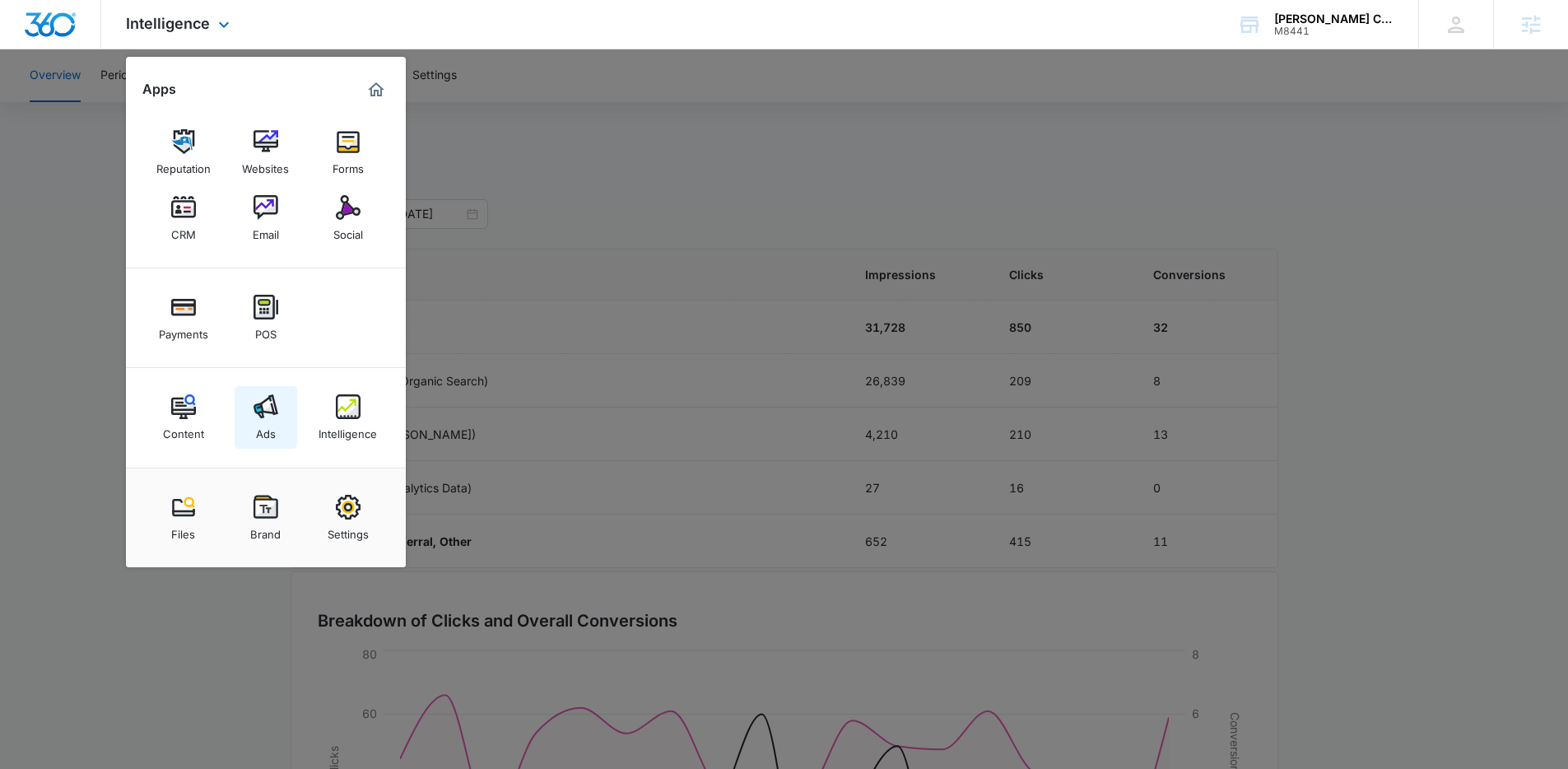
click at [280, 416] on link "Ads" at bounding box center [266, 417] width 62 height 62
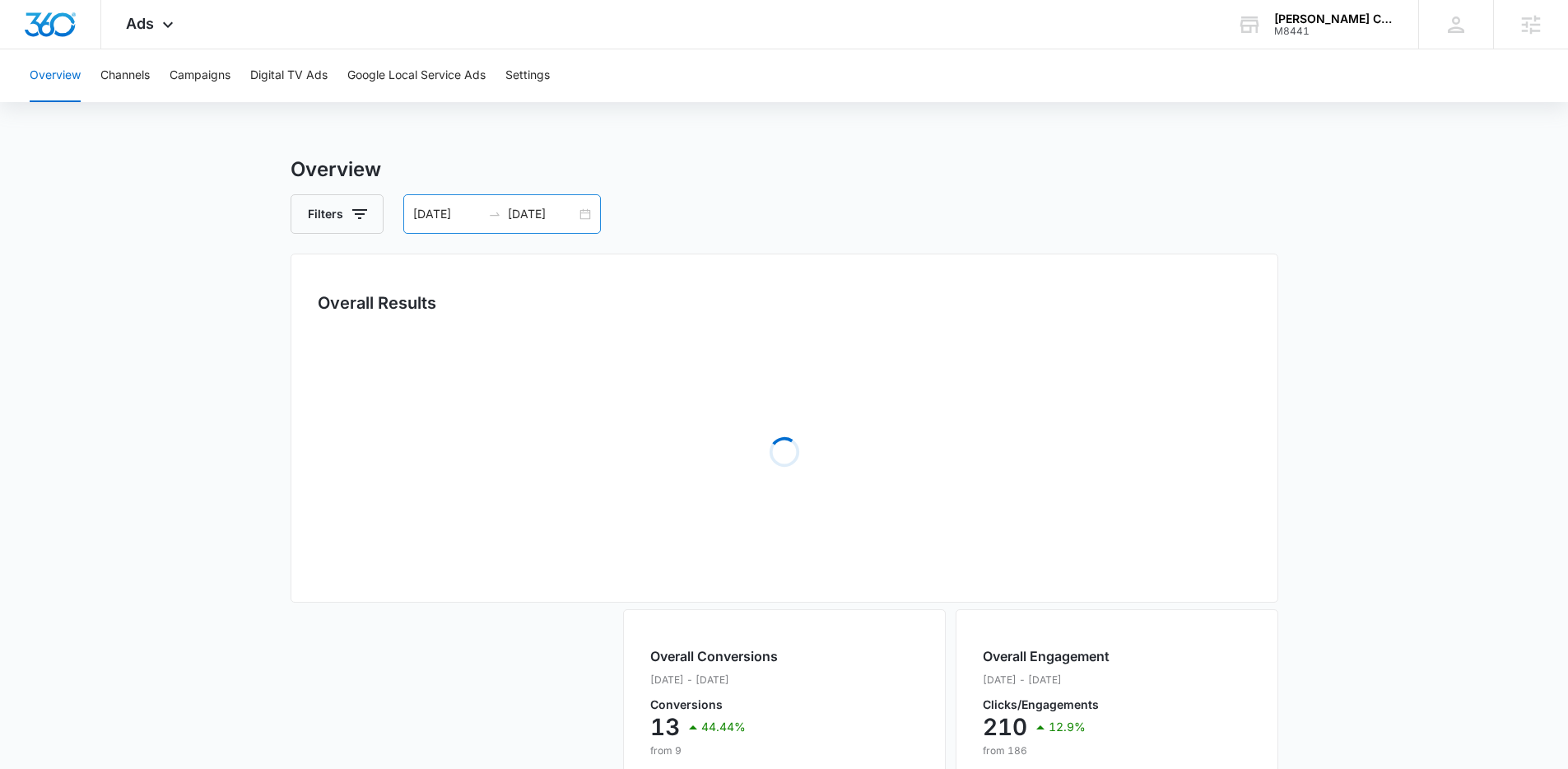
click at [588, 213] on div "08/01/2025 08/18/2025" at bounding box center [502, 214] width 198 height 40
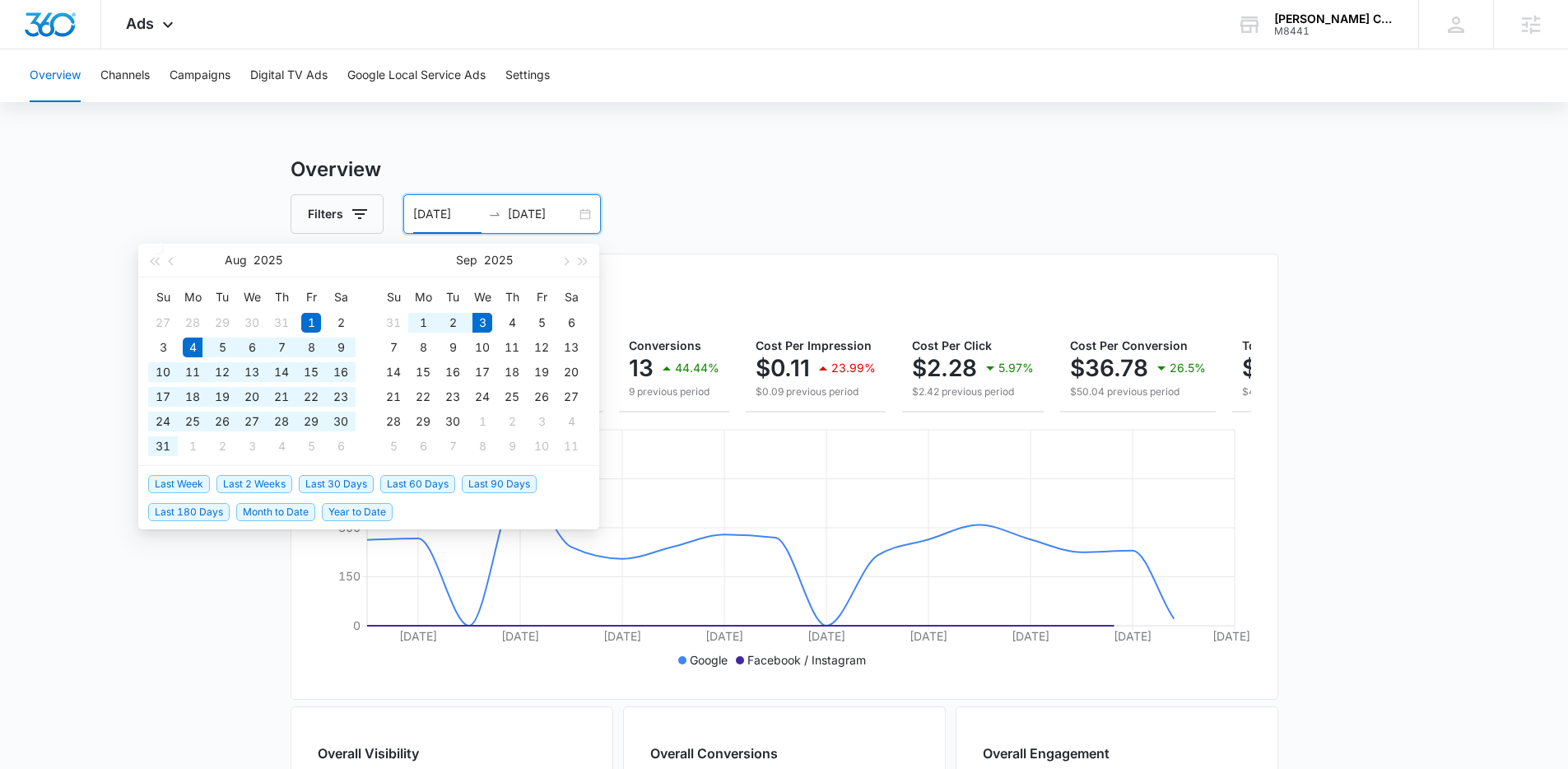
click at [357, 481] on span "Last 30 Days" at bounding box center [336, 483] width 75 height 18
type input "08/04/2025"
type input "09/03/2025"
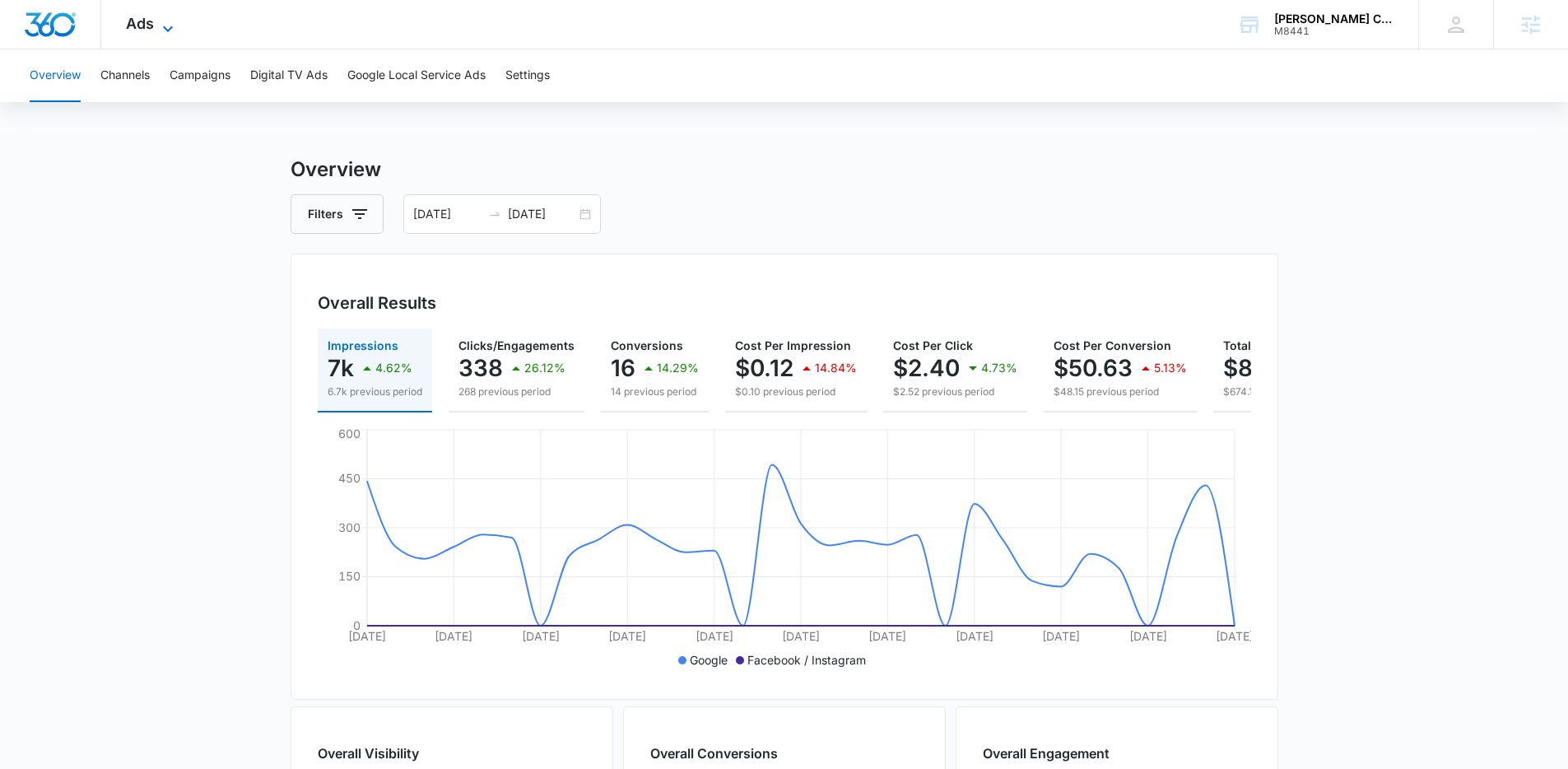
click at [164, 28] on icon at bounding box center [167, 28] width 20 height 20
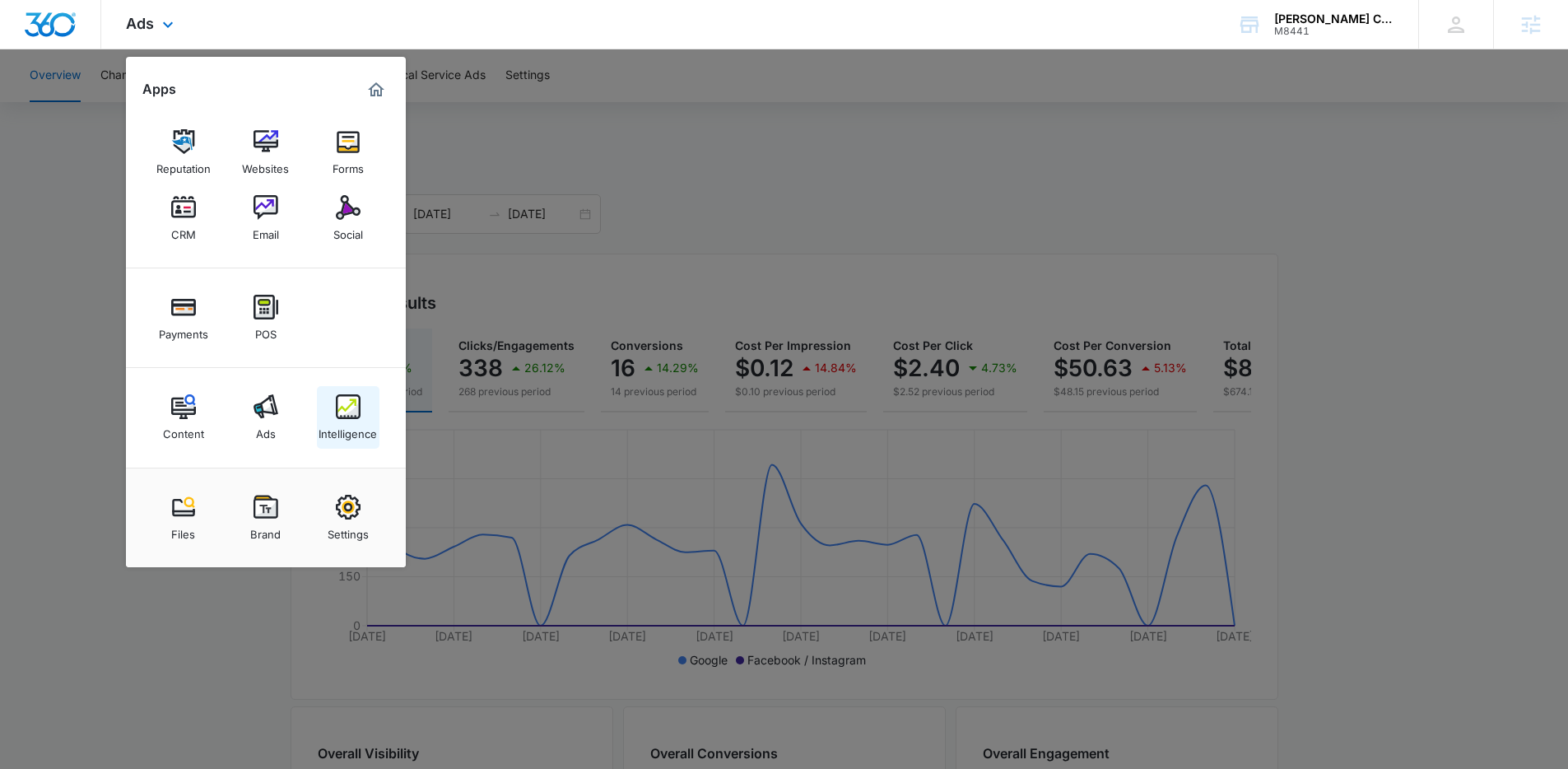
click at [348, 424] on div "Intelligence" at bounding box center [348, 429] width 59 height 22
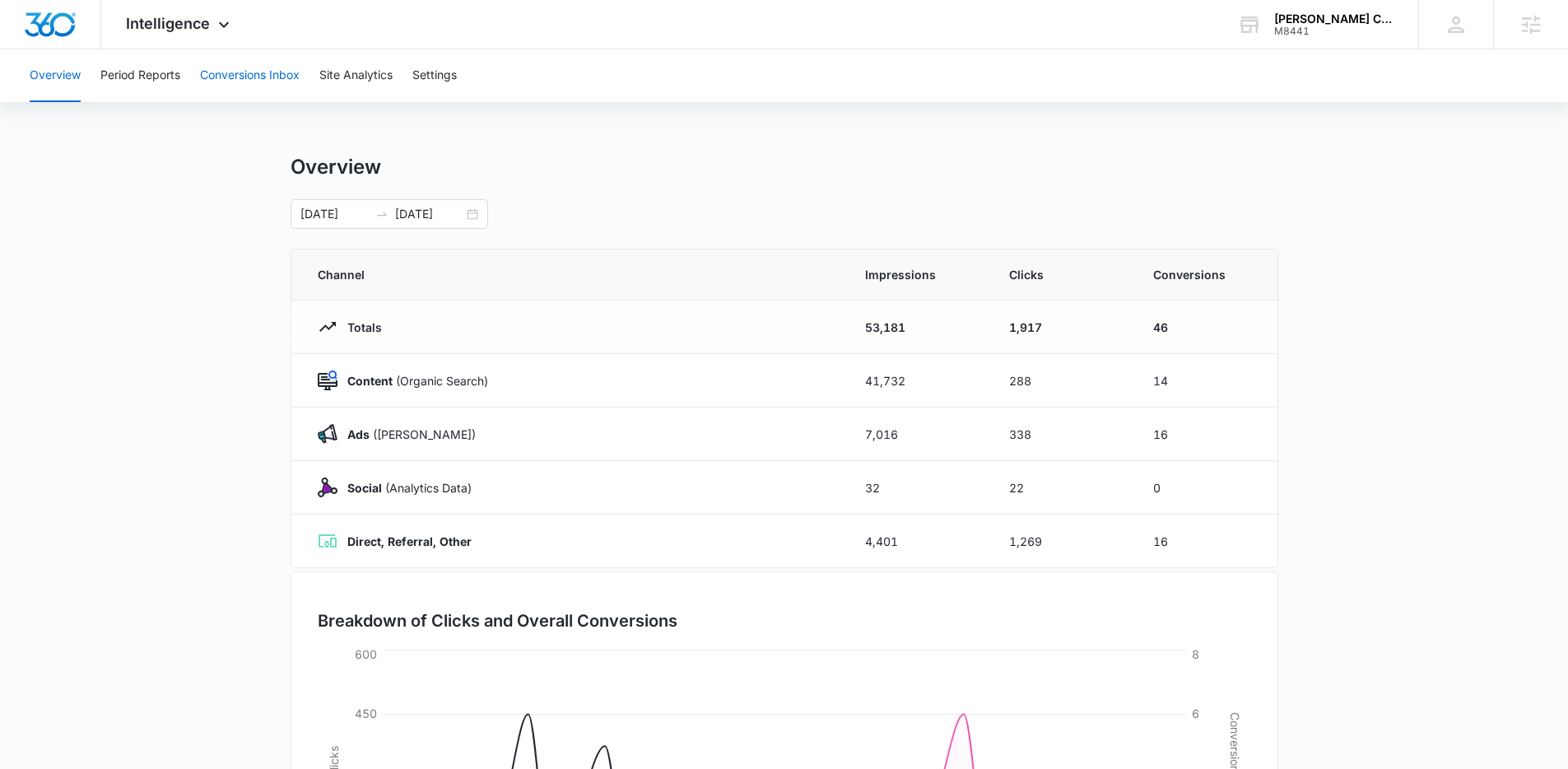
click at [243, 79] on button "Conversions Inbox" at bounding box center [250, 76] width 99 height 53
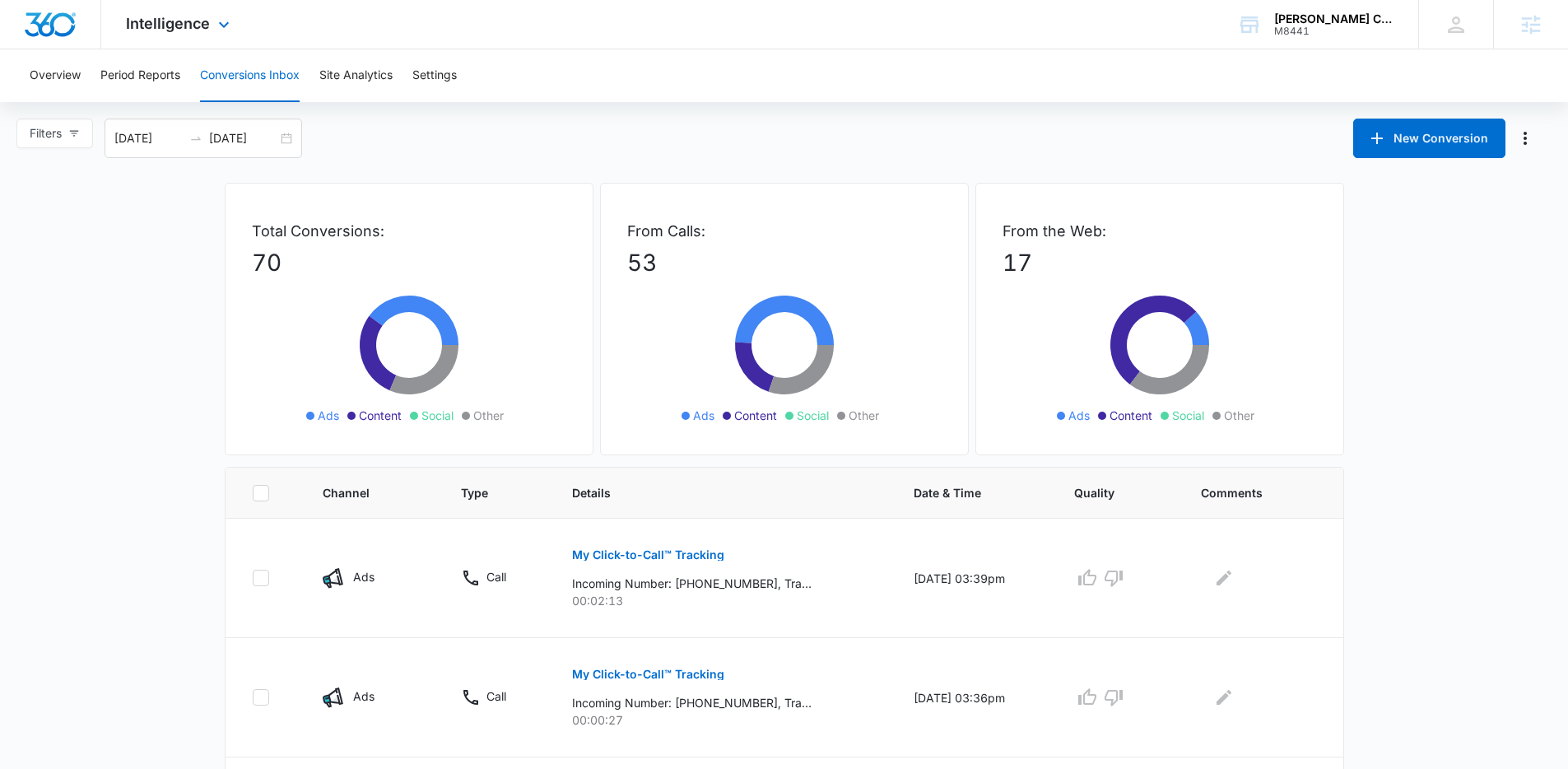
click at [183, 33] on div "Intelligence Apps Reputation Websites Forms CRM Email Social Payments POS Conte…" at bounding box center [180, 24] width 157 height 48
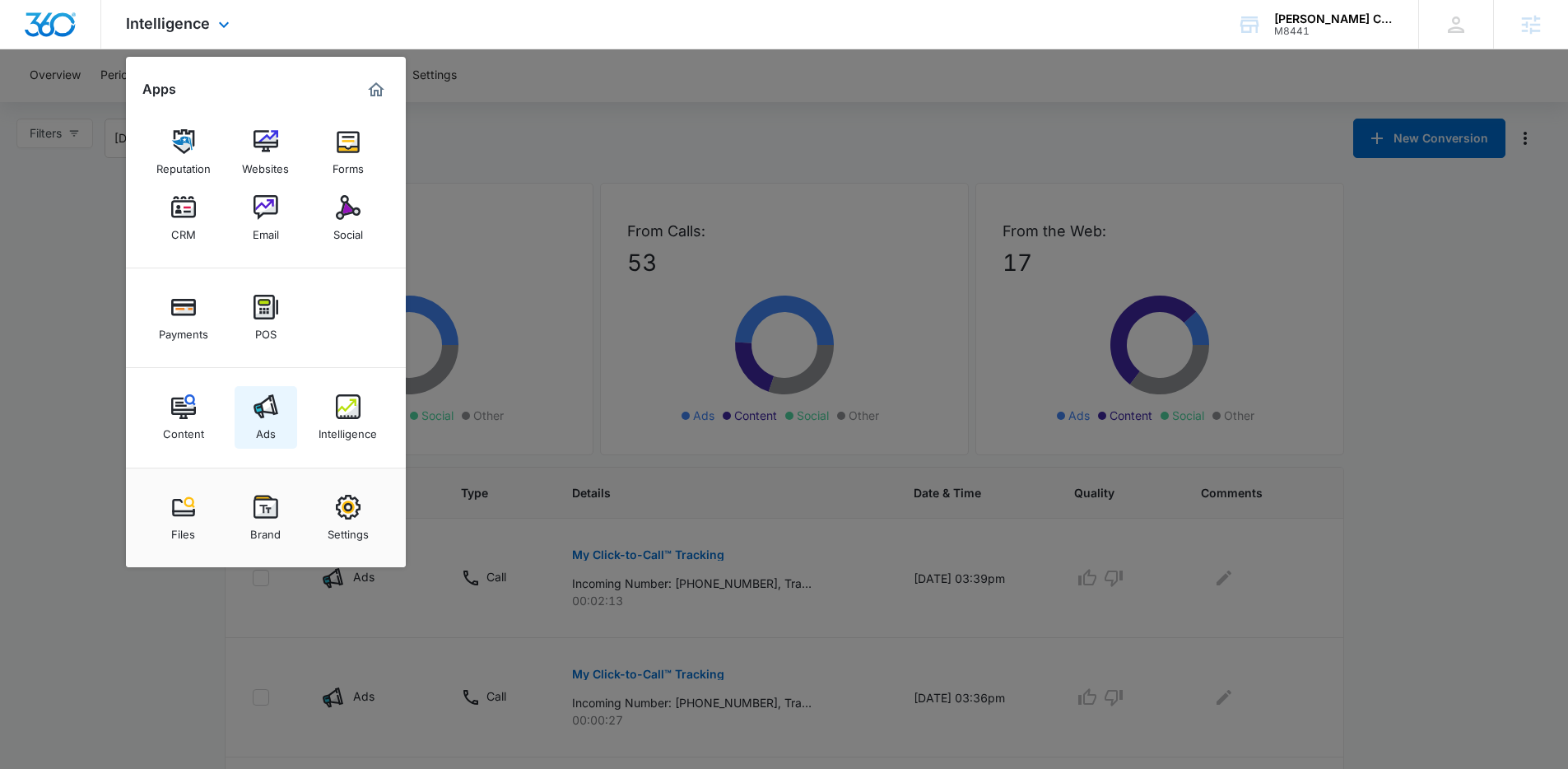
click at [277, 423] on link "Ads" at bounding box center [266, 417] width 62 height 62
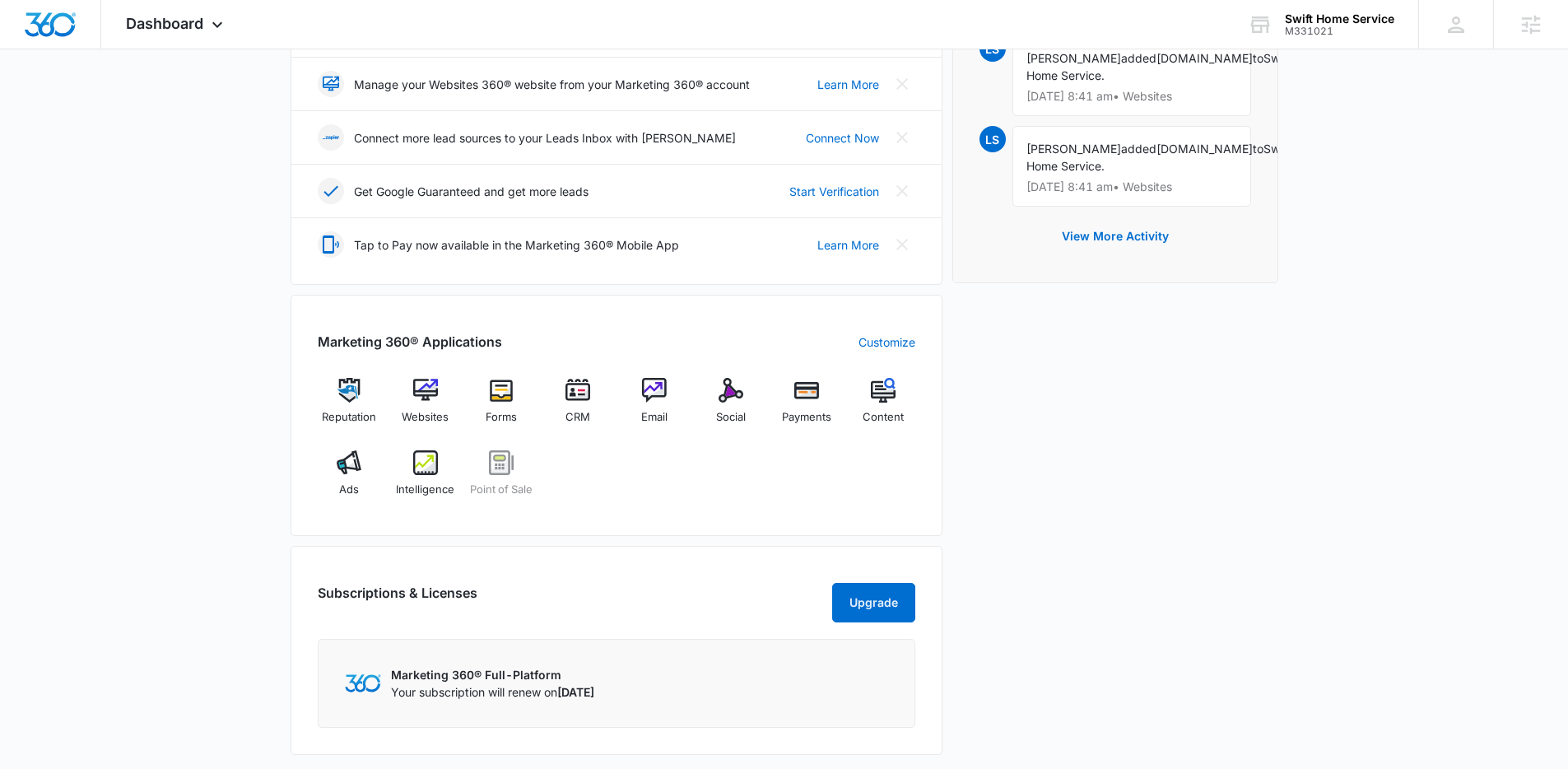
scroll to position [458, 0]
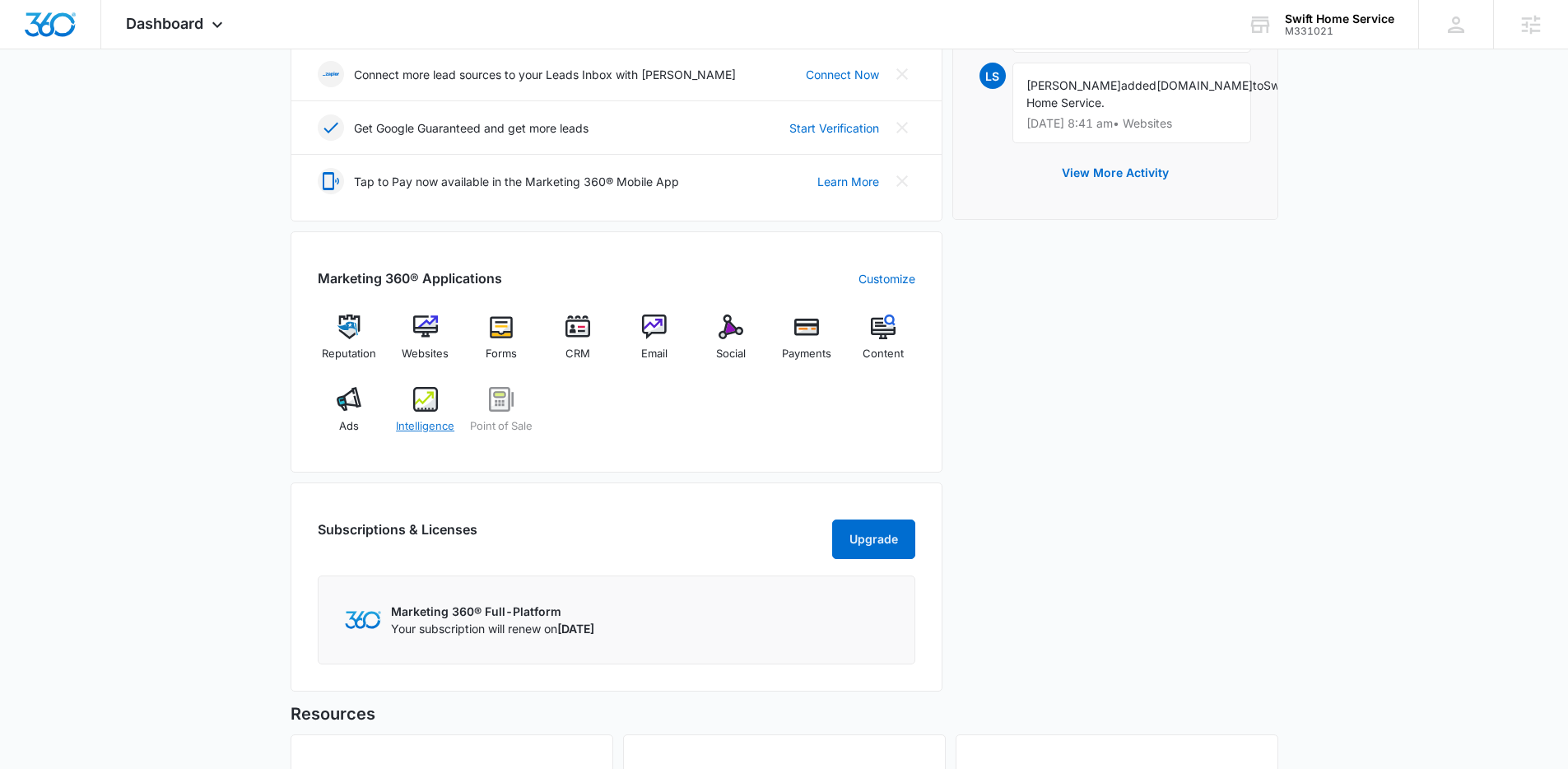
click at [410, 412] on div "Intelligence" at bounding box center [425, 416] width 63 height 60
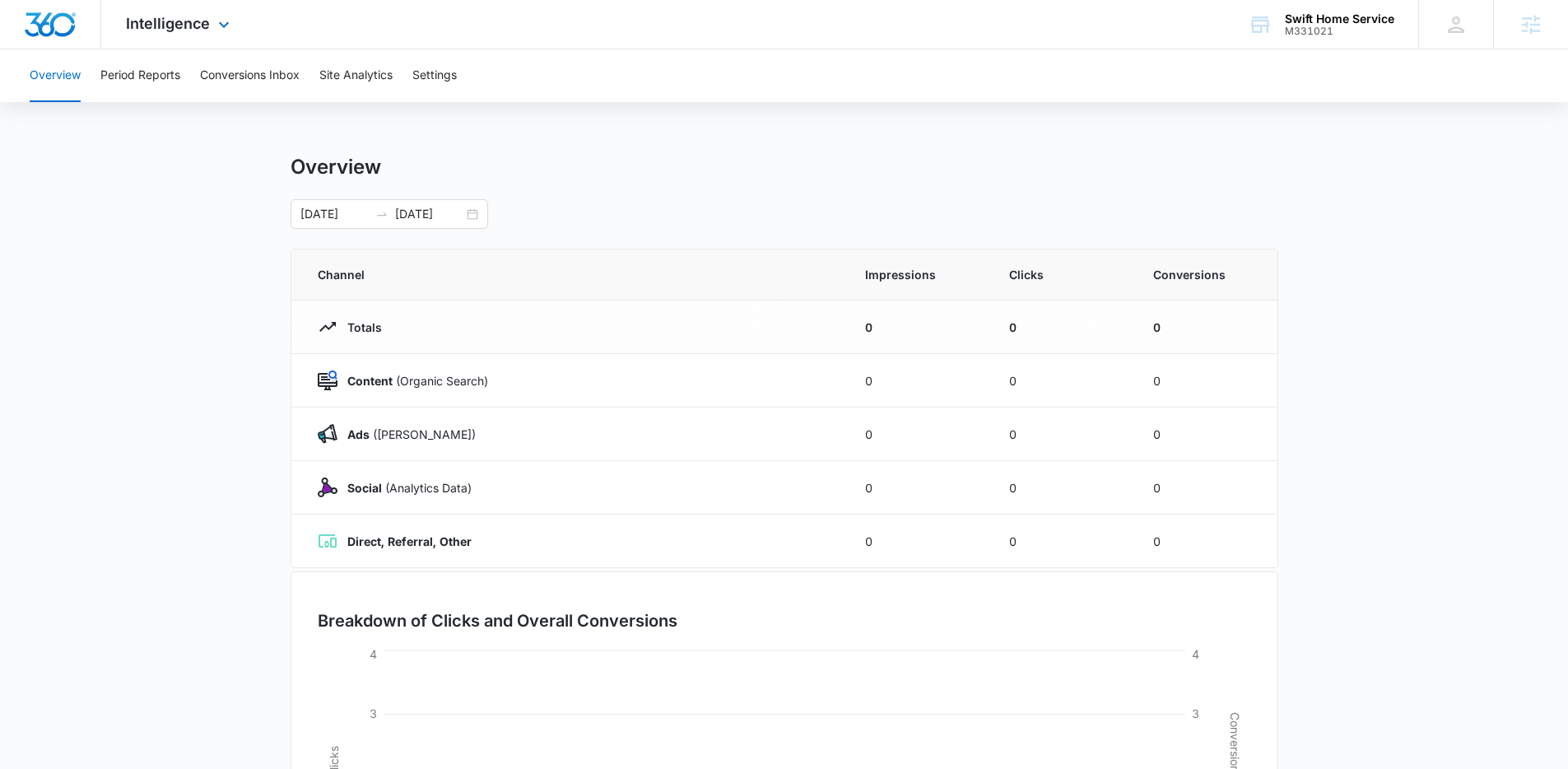
click at [183, 11] on div "Intelligence Apps Reputation Websites Forms CRM Email Social Payments POS Conte…" at bounding box center [180, 24] width 157 height 48
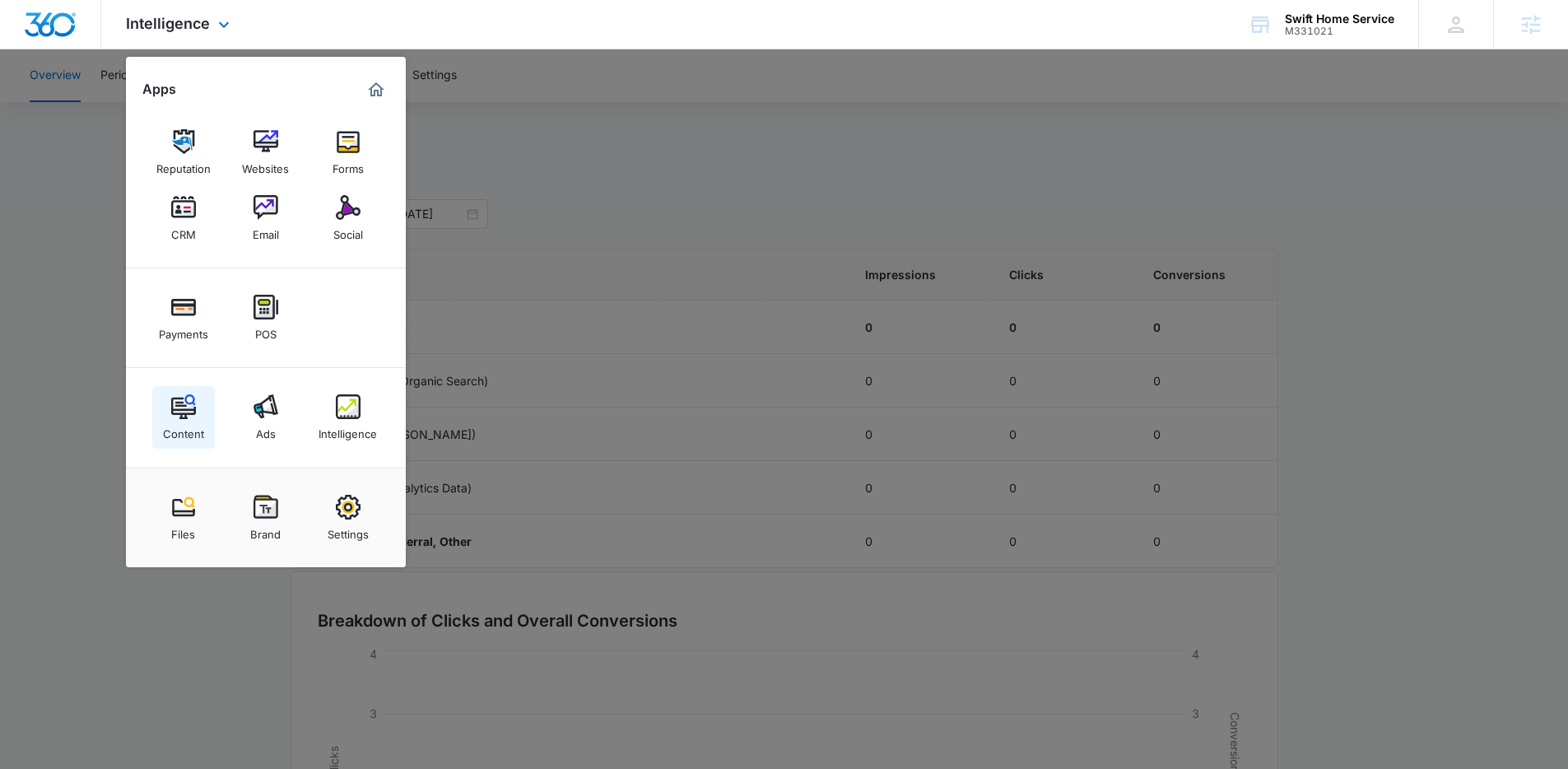
click at [170, 444] on link "Content" at bounding box center [183, 417] width 62 height 62
